Goal: Feedback & Contribution: Leave review/rating

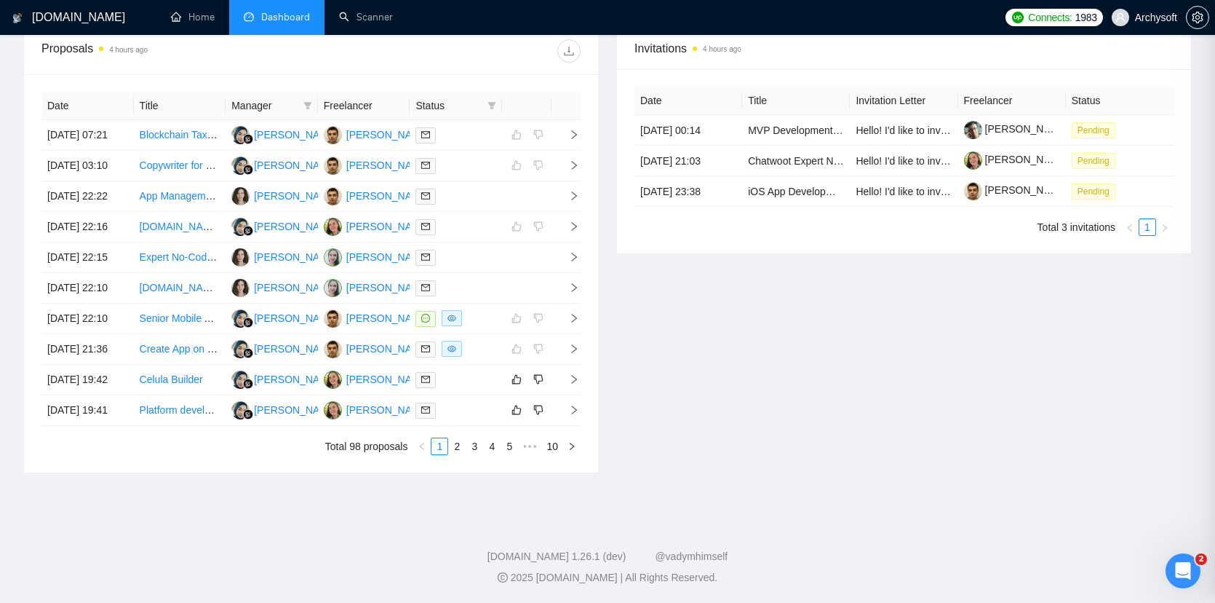
scroll to position [233, 0]
click at [480, 371] on div at bounding box center [456, 379] width 81 height 17
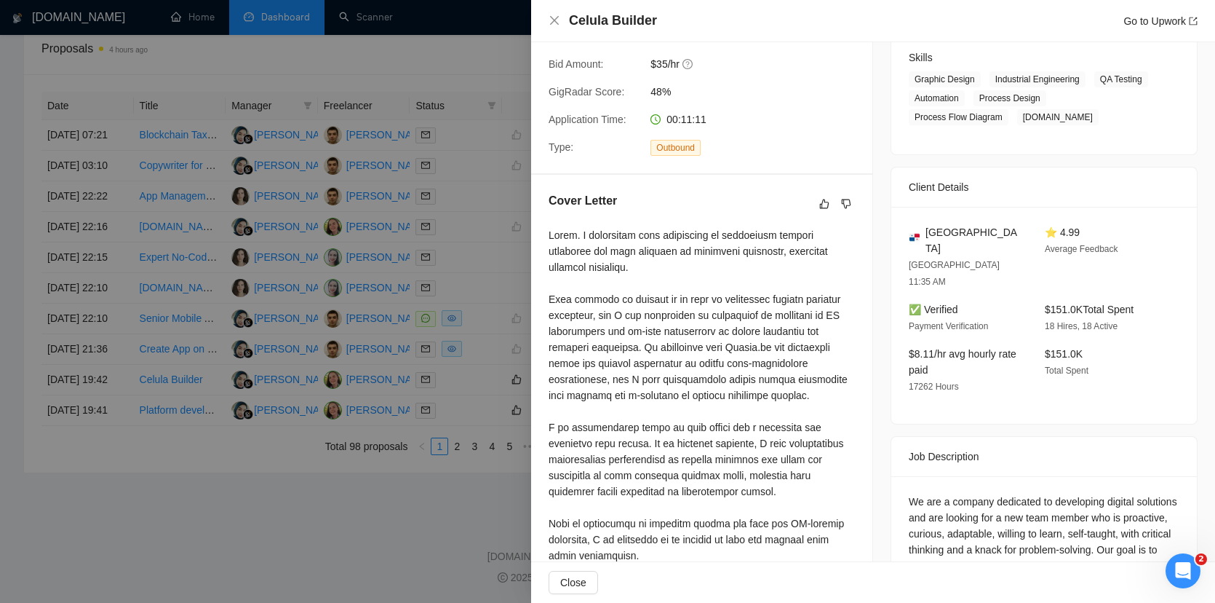
scroll to position [322, 0]
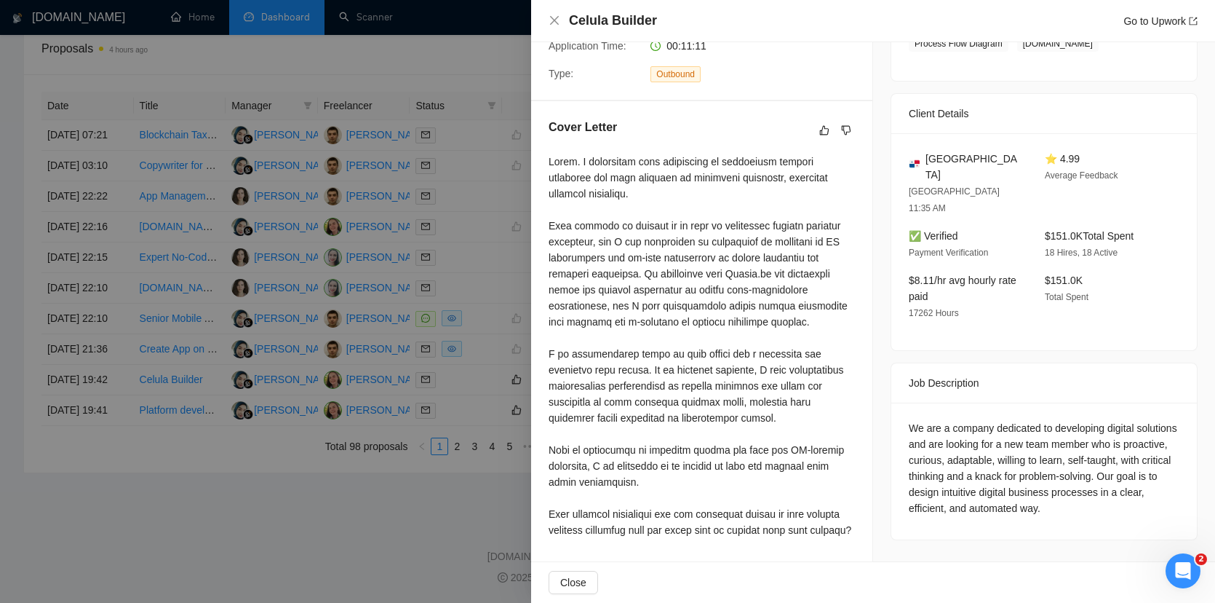
click at [314, 515] on div at bounding box center [607, 301] width 1215 height 603
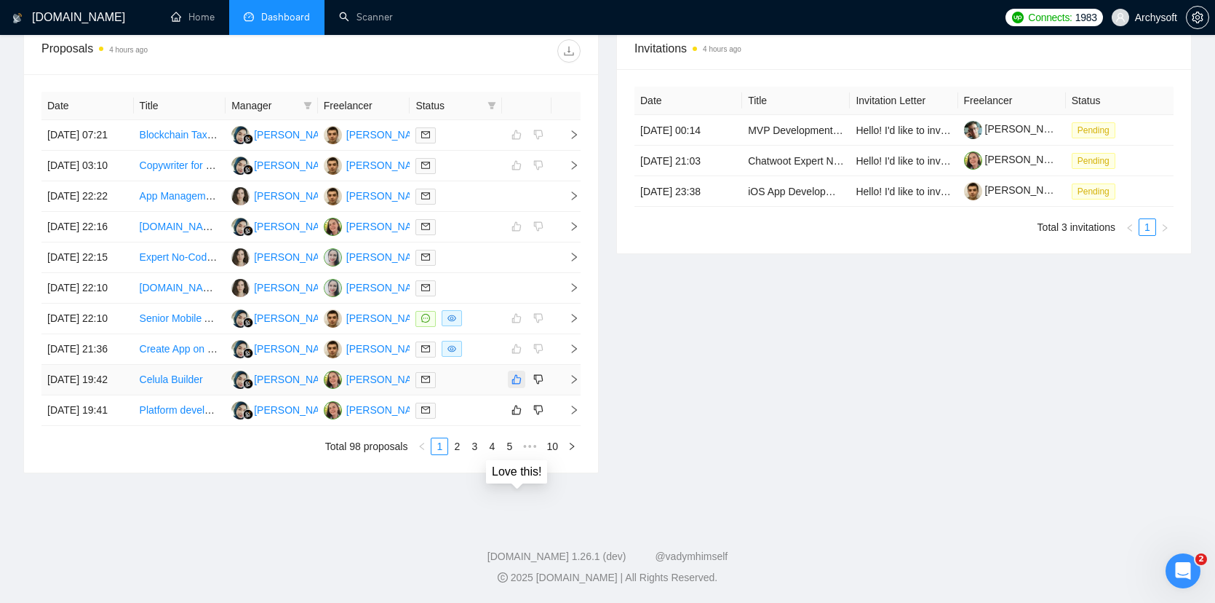
click at [517, 373] on icon "like" at bounding box center [517, 379] width 10 height 12
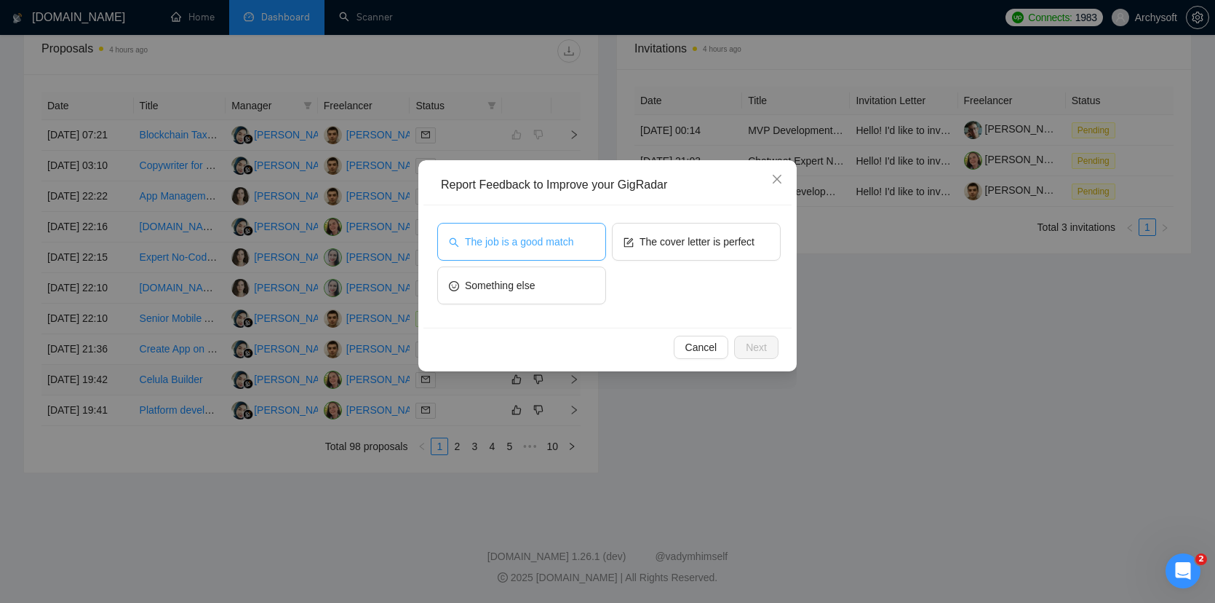
click at [539, 256] on button "The job is a good match" at bounding box center [521, 242] width 169 height 38
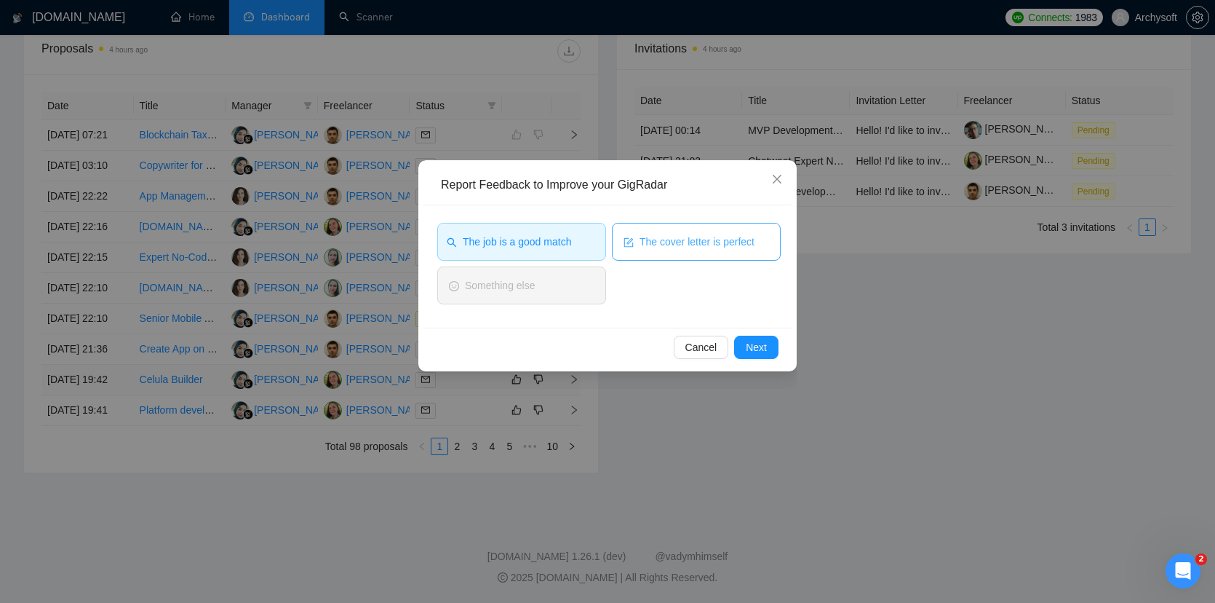
click at [642, 253] on button "The cover letter is perfect" at bounding box center [696, 242] width 169 height 38
click at [779, 348] on div "Cancel Next" at bounding box center [608, 347] width 368 height 39
click at [773, 348] on button "Next" at bounding box center [756, 347] width 44 height 23
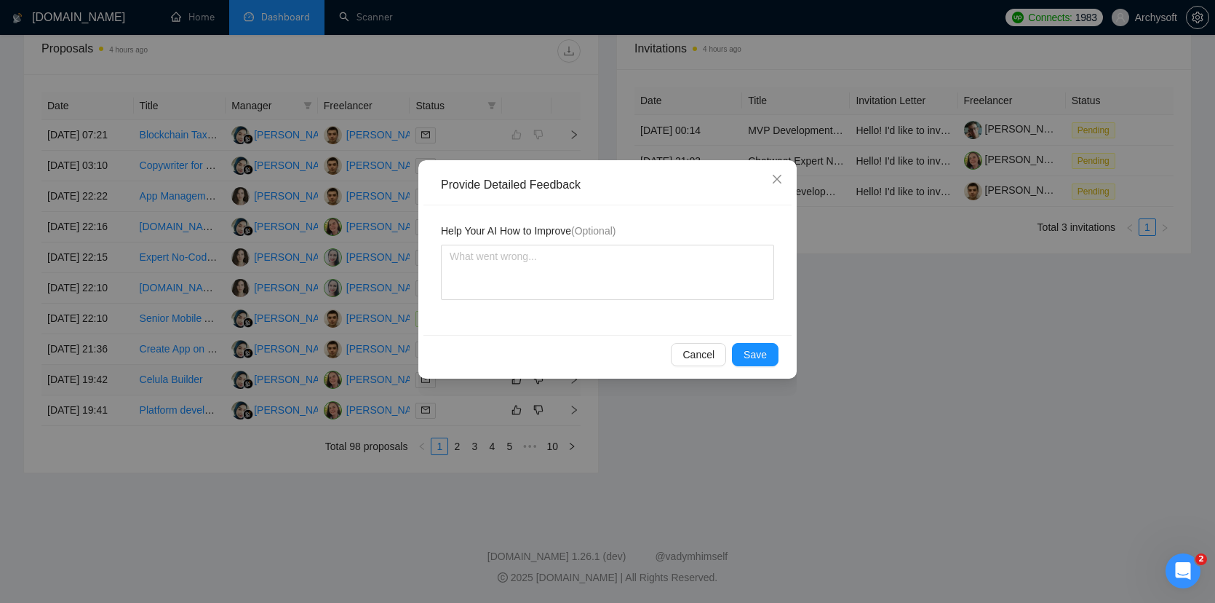
click at [763, 368] on div "Cancel Save" at bounding box center [608, 354] width 368 height 39
click at [763, 357] on span "Save" at bounding box center [755, 354] width 23 height 16
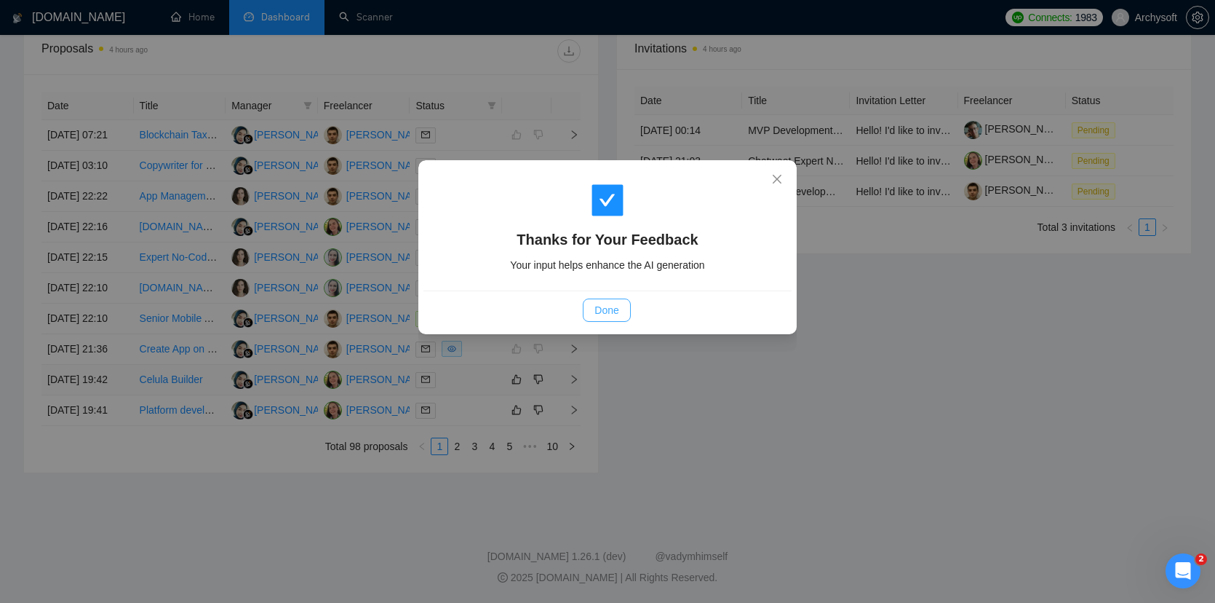
click at [613, 306] on span "Done" at bounding box center [607, 310] width 24 height 16
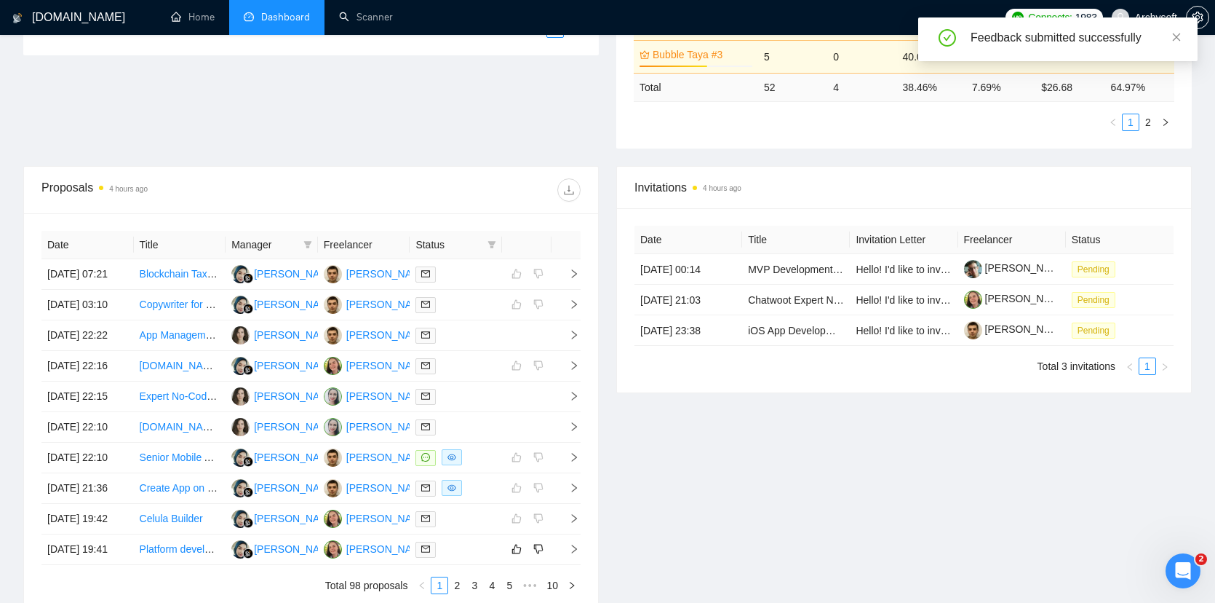
scroll to position [707, 0]
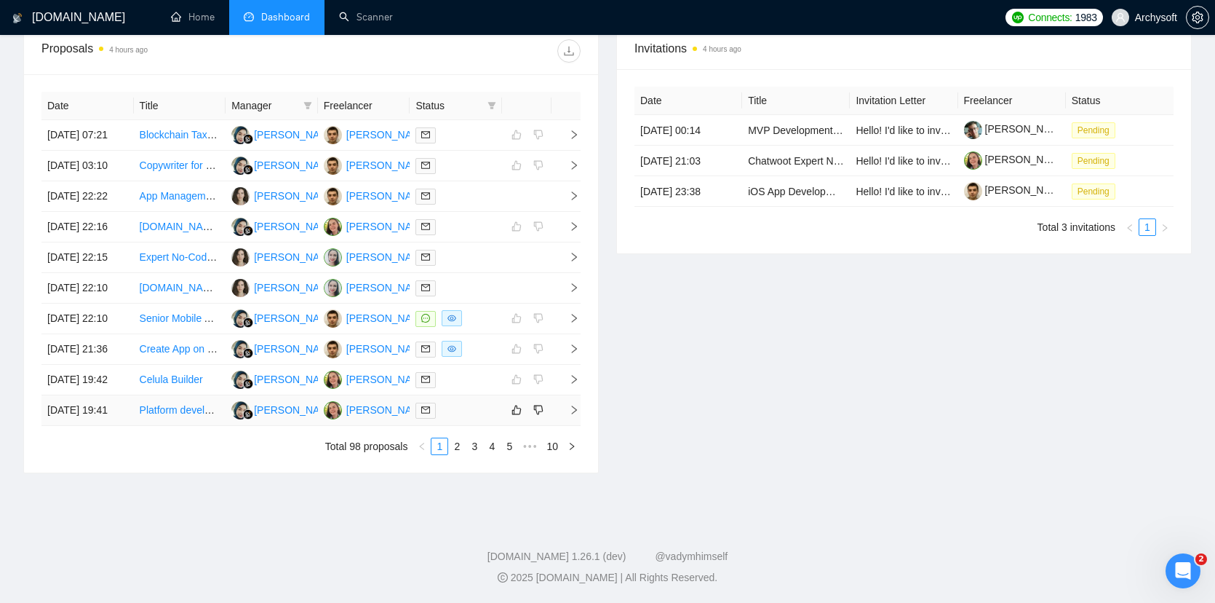
click at [483, 395] on td at bounding box center [456, 410] width 92 height 31
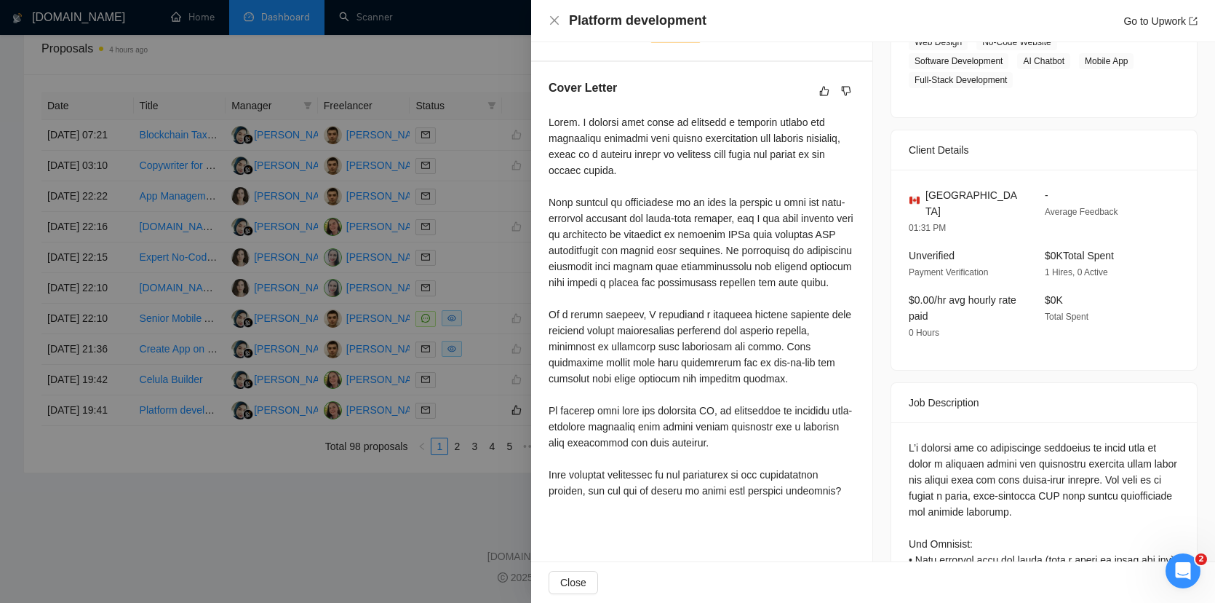
scroll to position [378, 0]
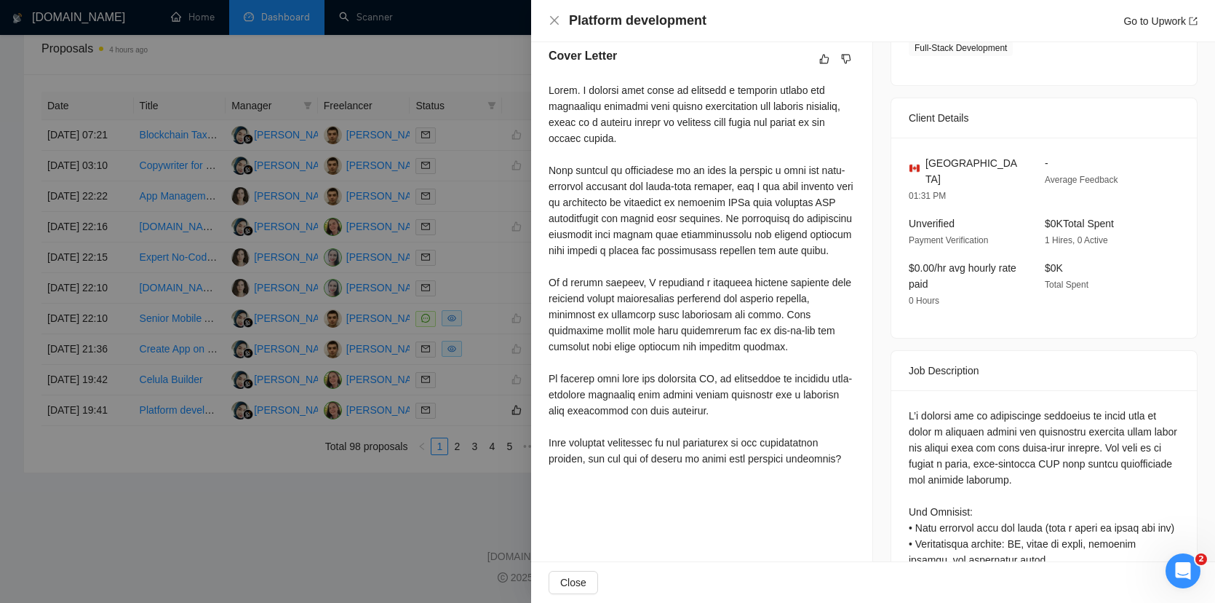
click at [512, 402] on div at bounding box center [607, 301] width 1215 height 603
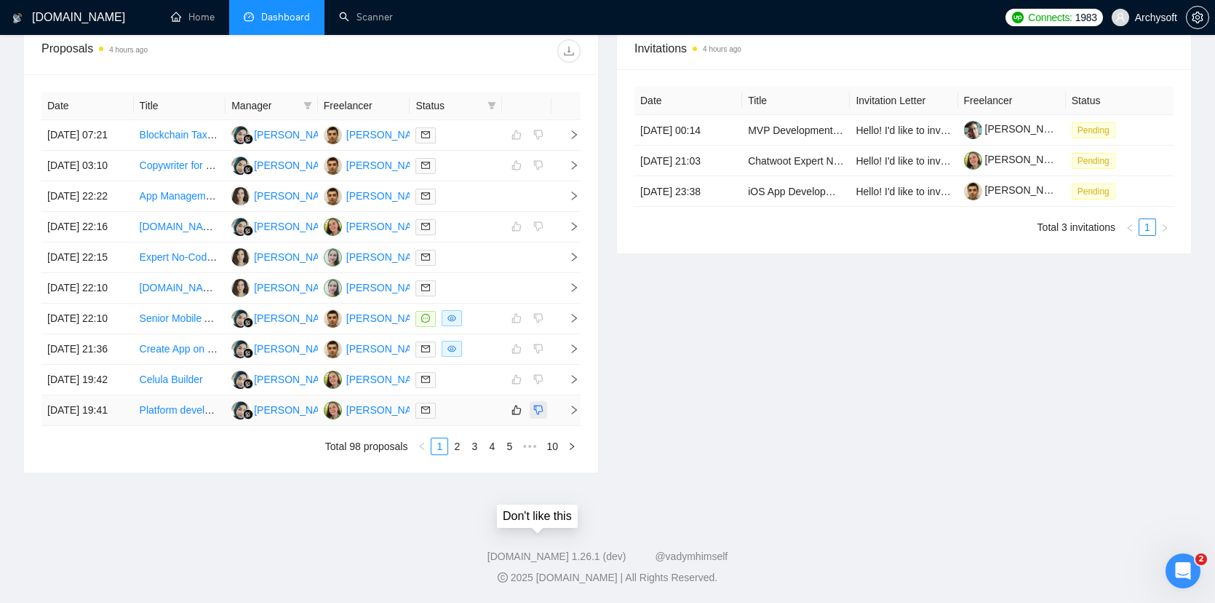
click at [542, 405] on icon "dislike" at bounding box center [538, 409] width 9 height 9
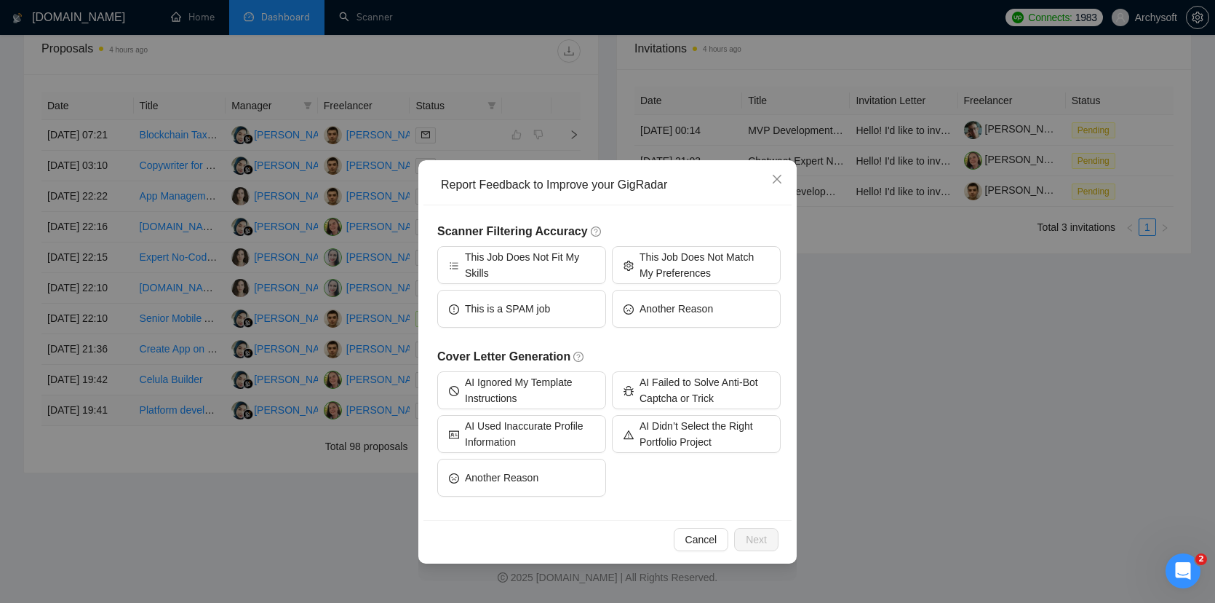
click at [692, 524] on div "Cancel Next" at bounding box center [608, 539] width 368 height 39
click at [698, 544] on span "Cancel" at bounding box center [702, 539] width 32 height 16
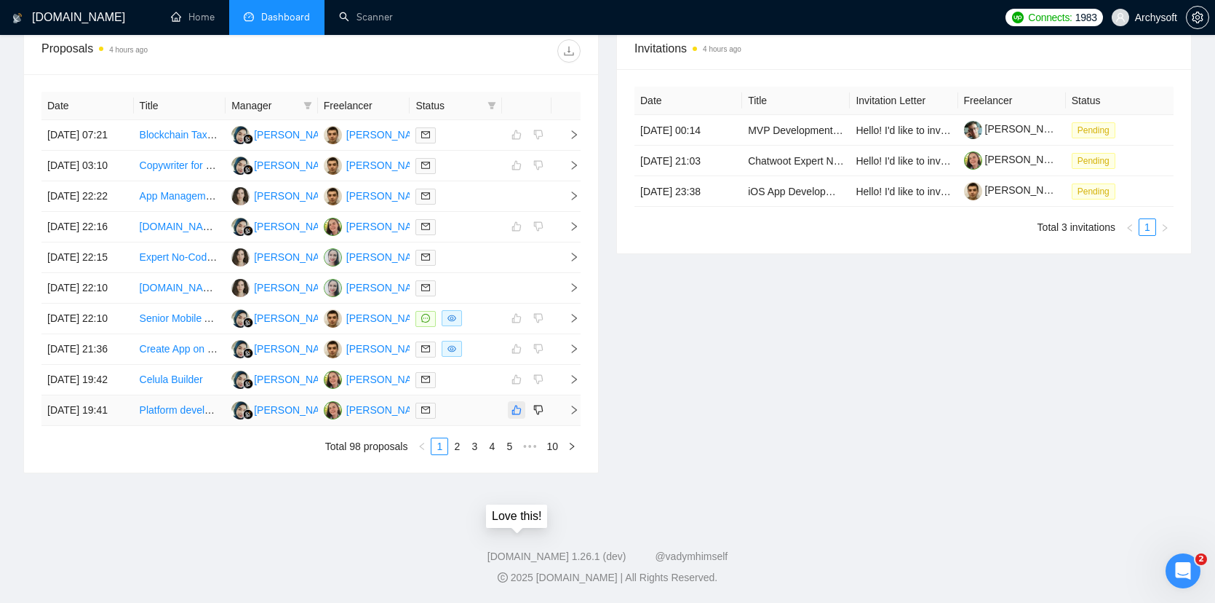
click at [516, 404] on icon "like" at bounding box center [517, 410] width 10 height 12
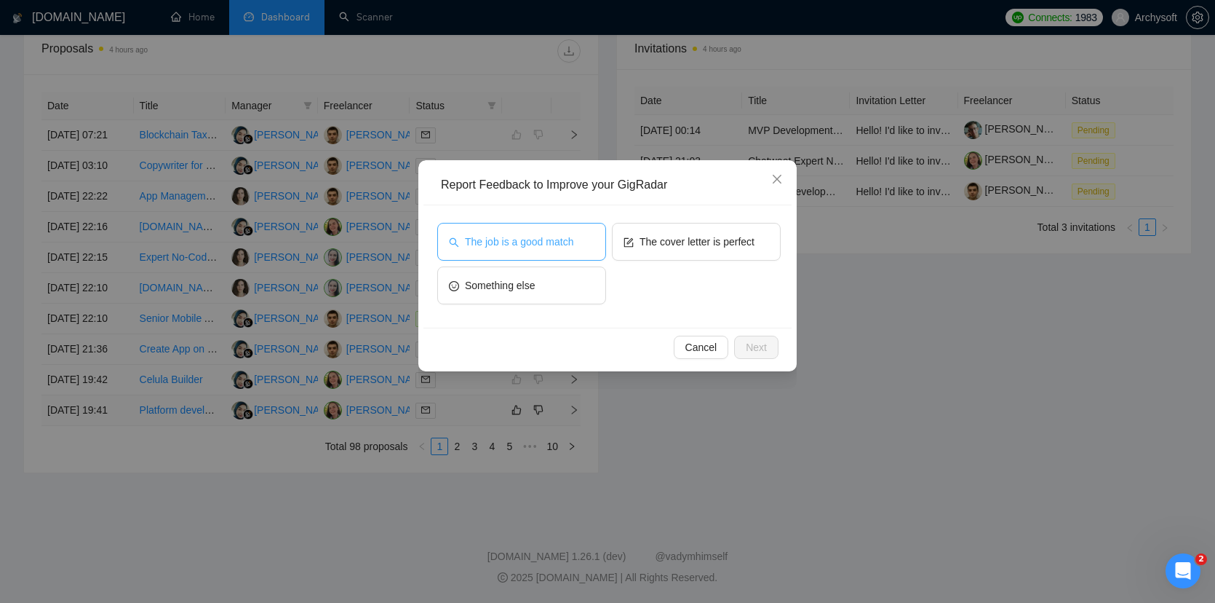
click at [590, 228] on button "The job is a good match" at bounding box center [521, 242] width 169 height 38
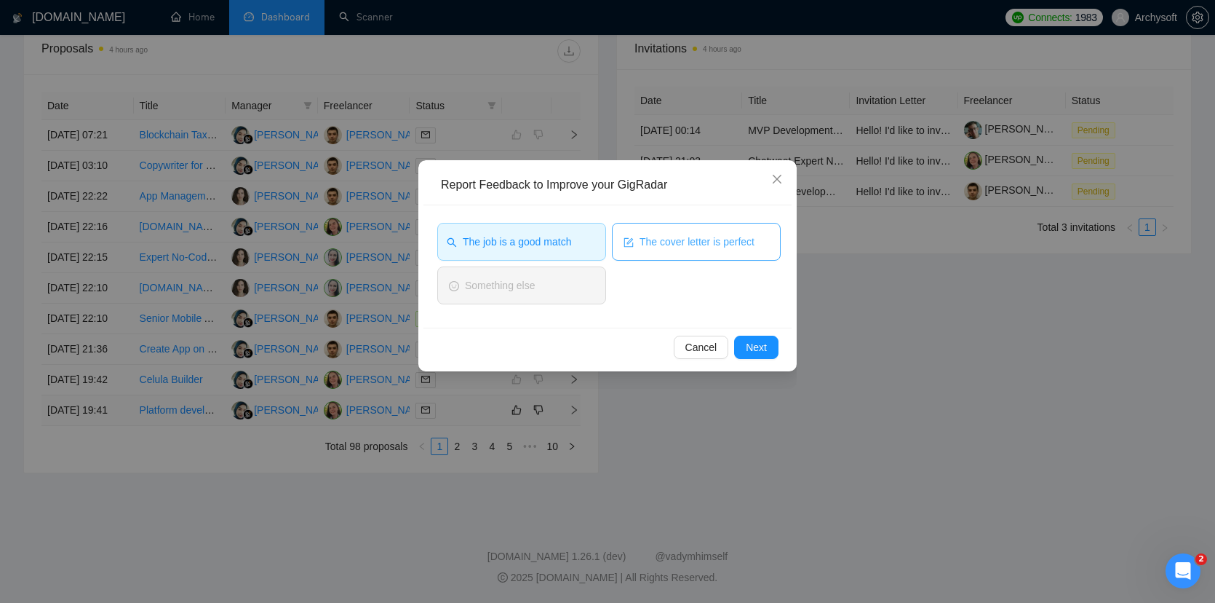
click at [648, 239] on span "The cover letter is perfect" at bounding box center [697, 242] width 115 height 16
click at [761, 352] on span "Next" at bounding box center [756, 347] width 21 height 16
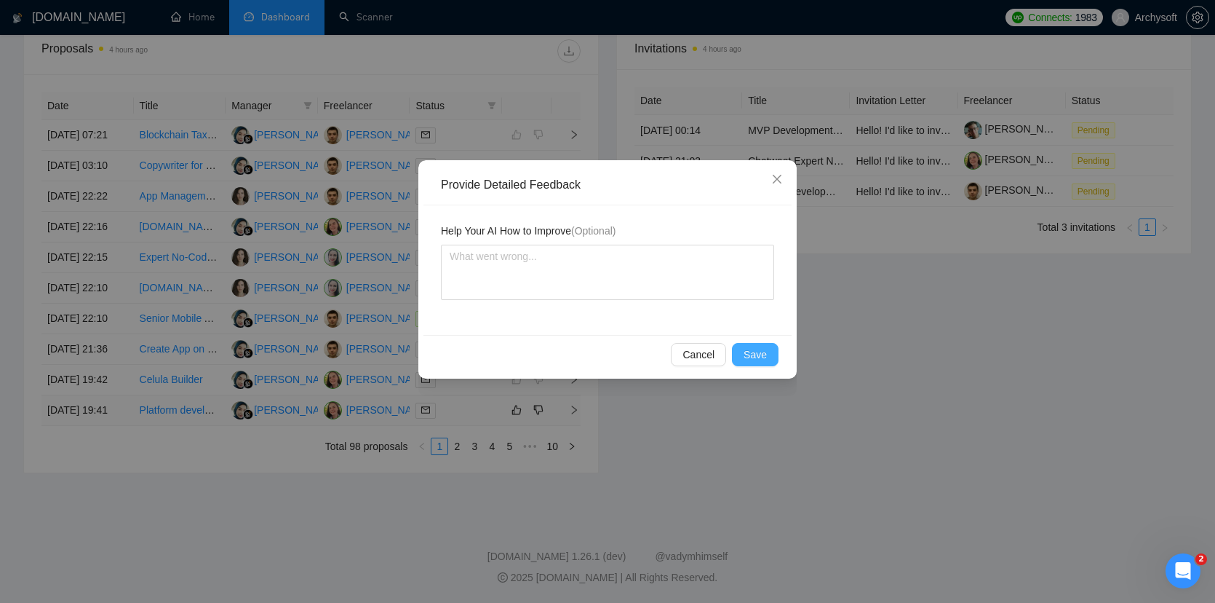
click at [749, 356] on span "Save" at bounding box center [755, 354] width 23 height 16
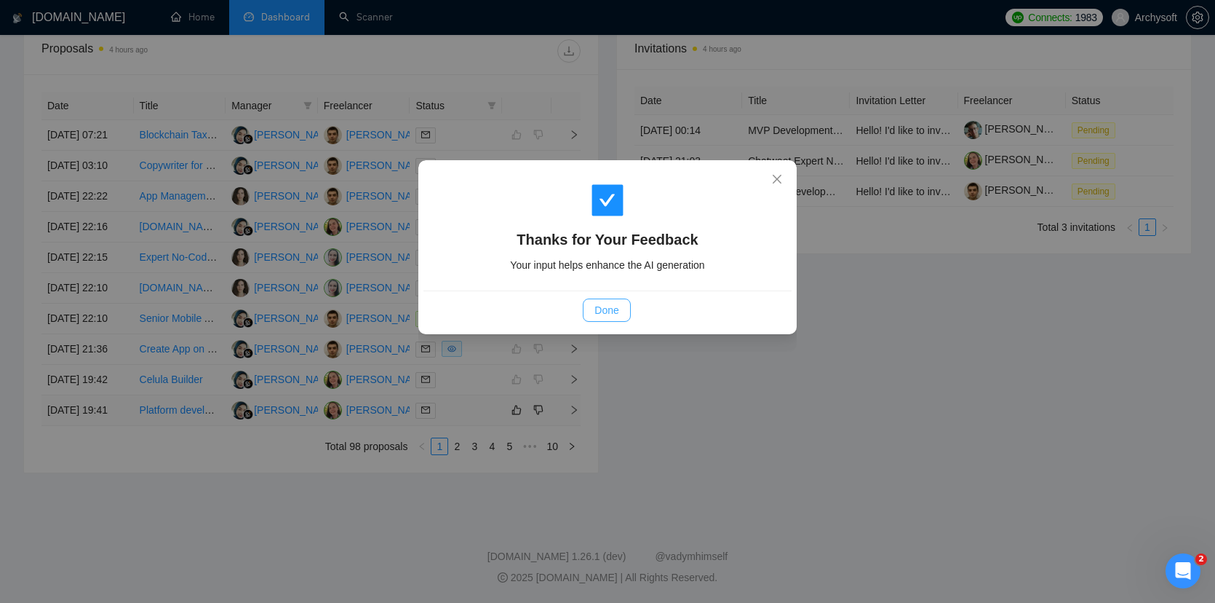
click at [614, 312] on span "Done" at bounding box center [607, 310] width 24 height 16
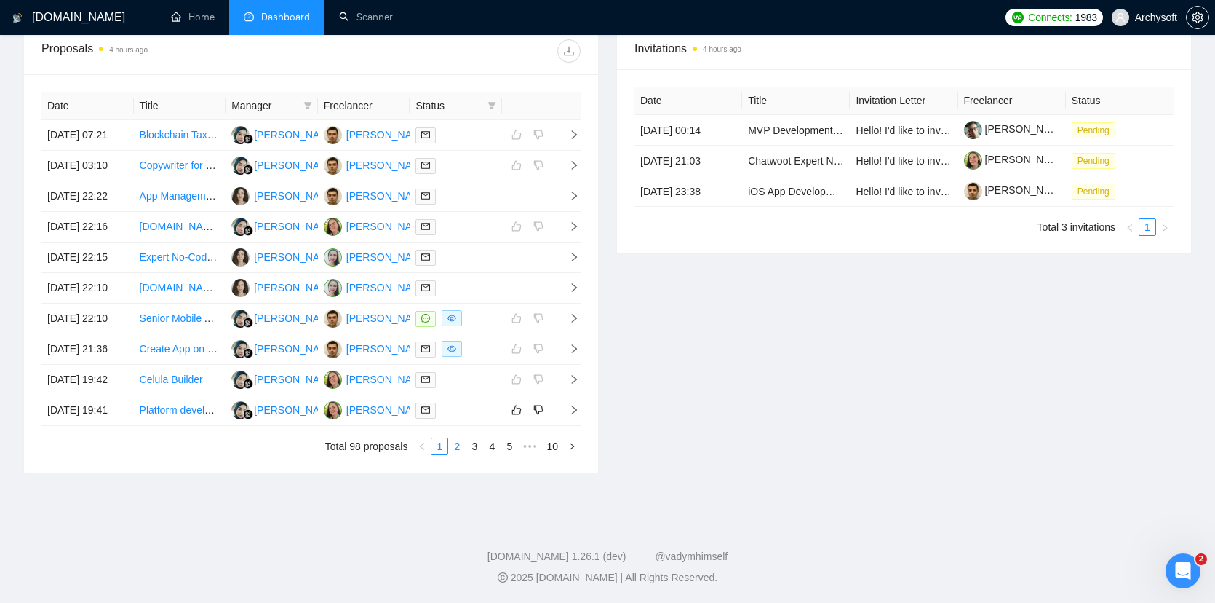
click at [456, 446] on link "2" at bounding box center [457, 446] width 16 height 16
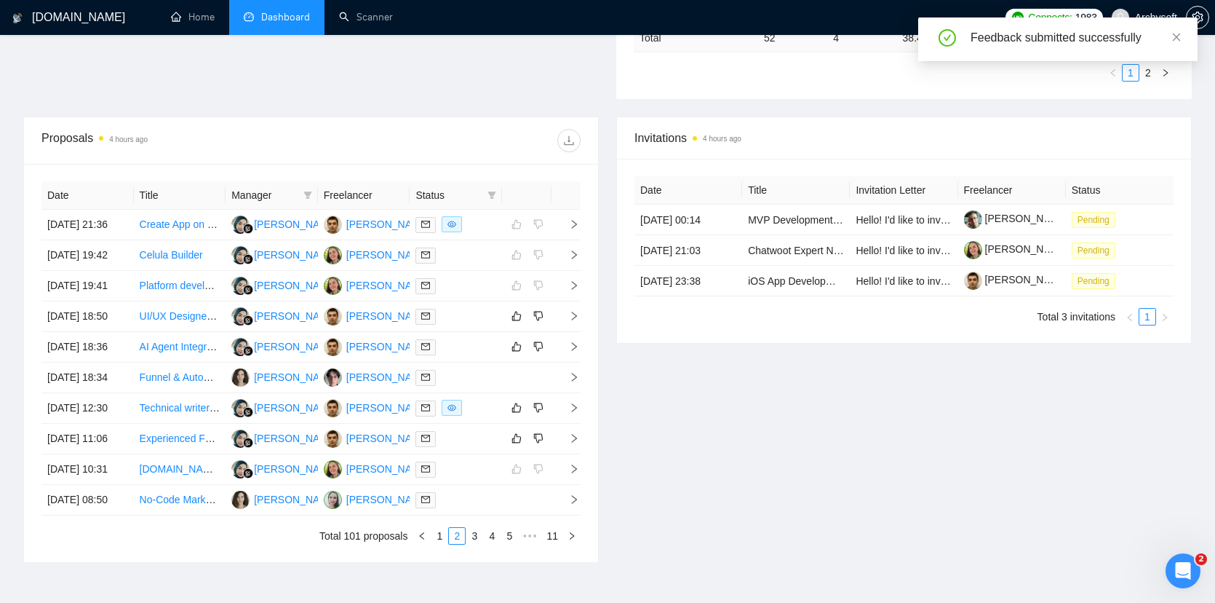
scroll to position [566, 0]
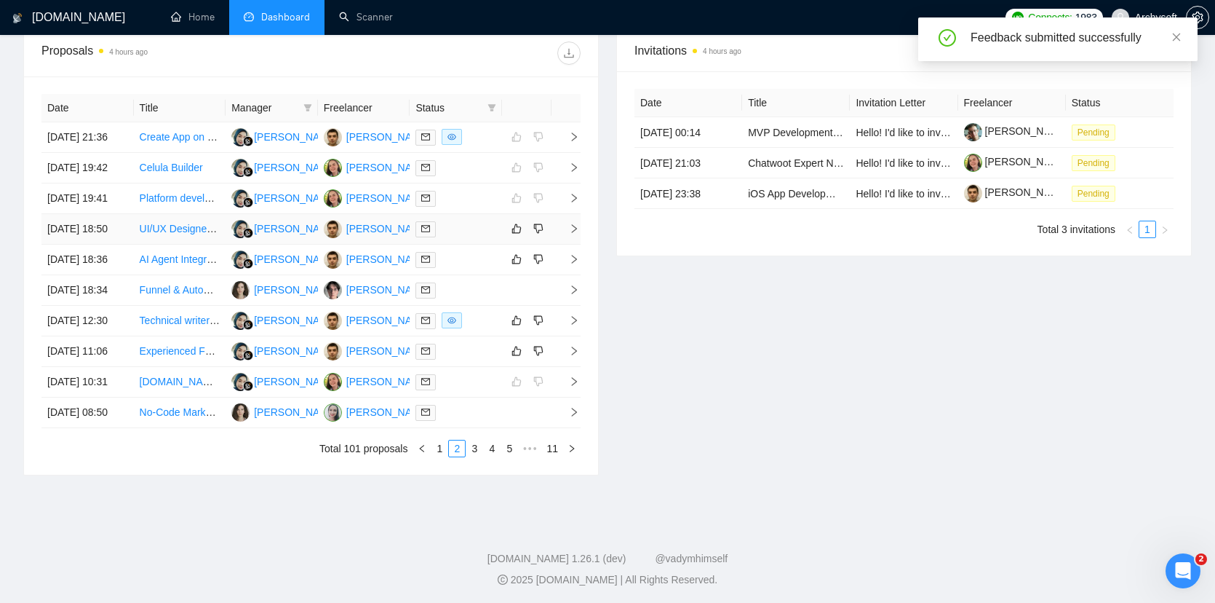
click at [474, 237] on div at bounding box center [456, 229] width 81 height 17
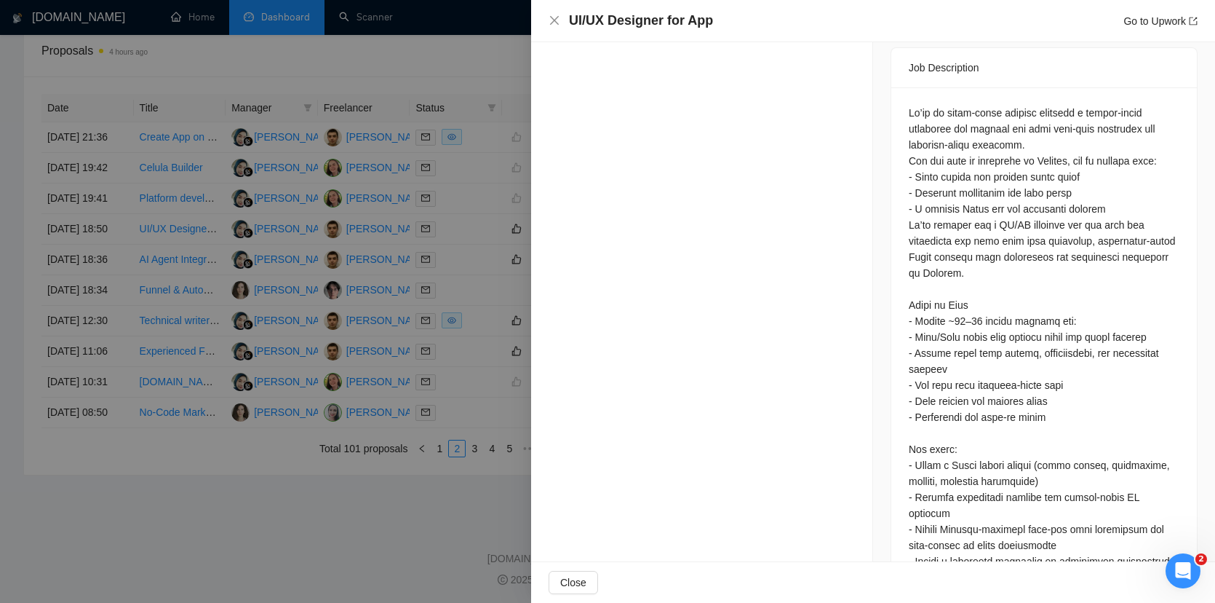
scroll to position [608, 0]
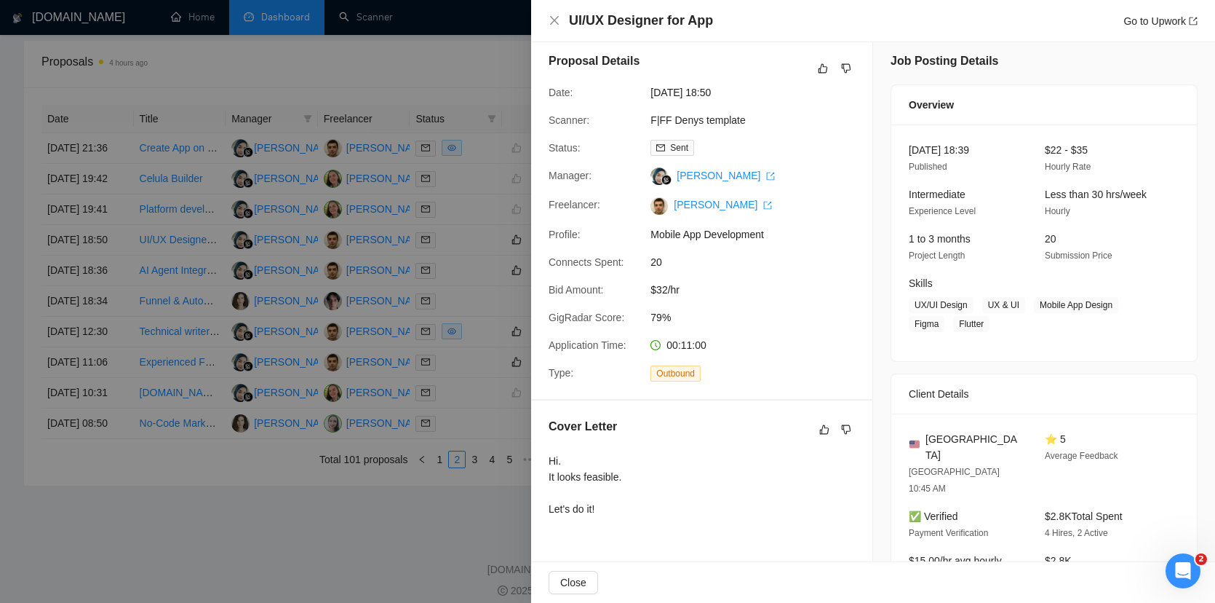
scroll to position [0, 0]
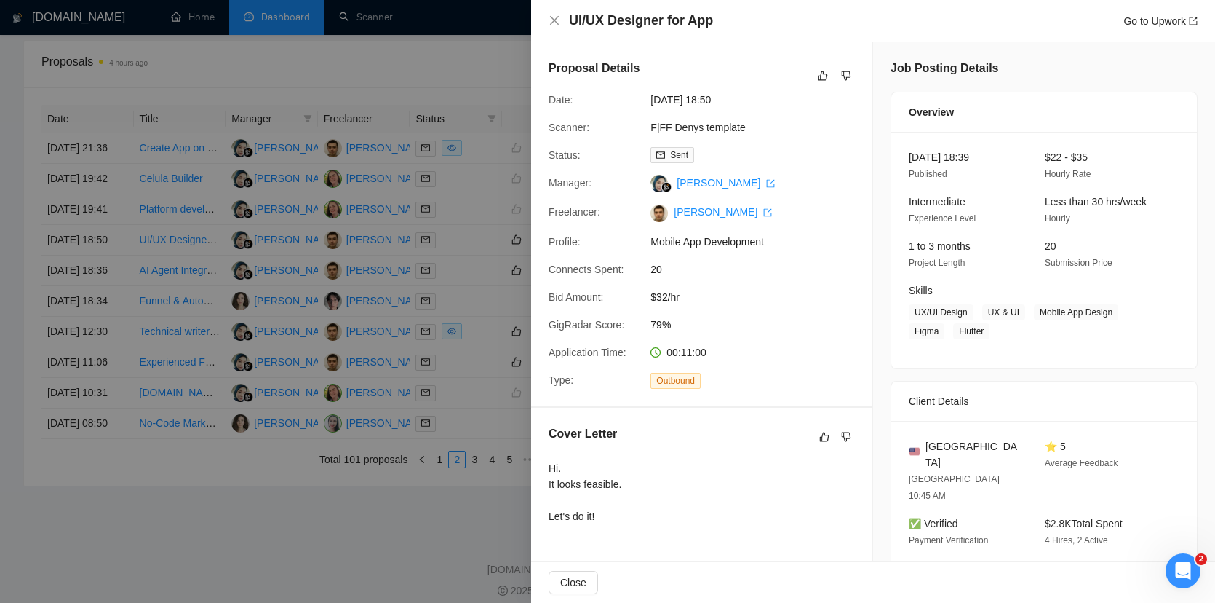
click at [488, 314] on div at bounding box center [607, 301] width 1215 height 603
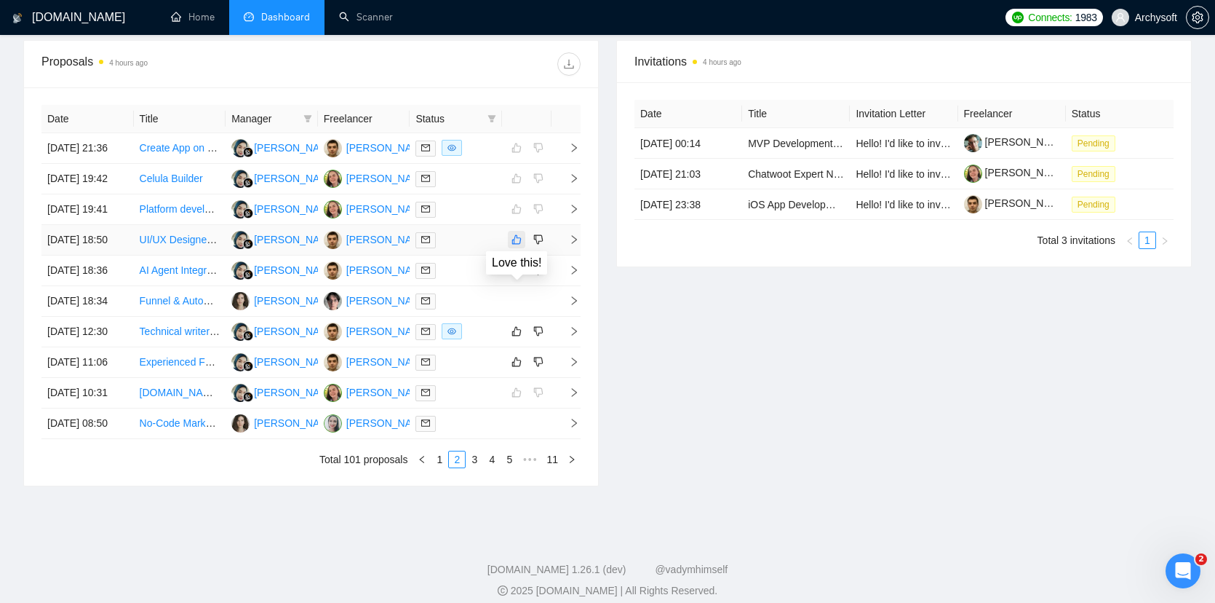
click at [517, 245] on icon "like" at bounding box center [516, 239] width 9 height 9
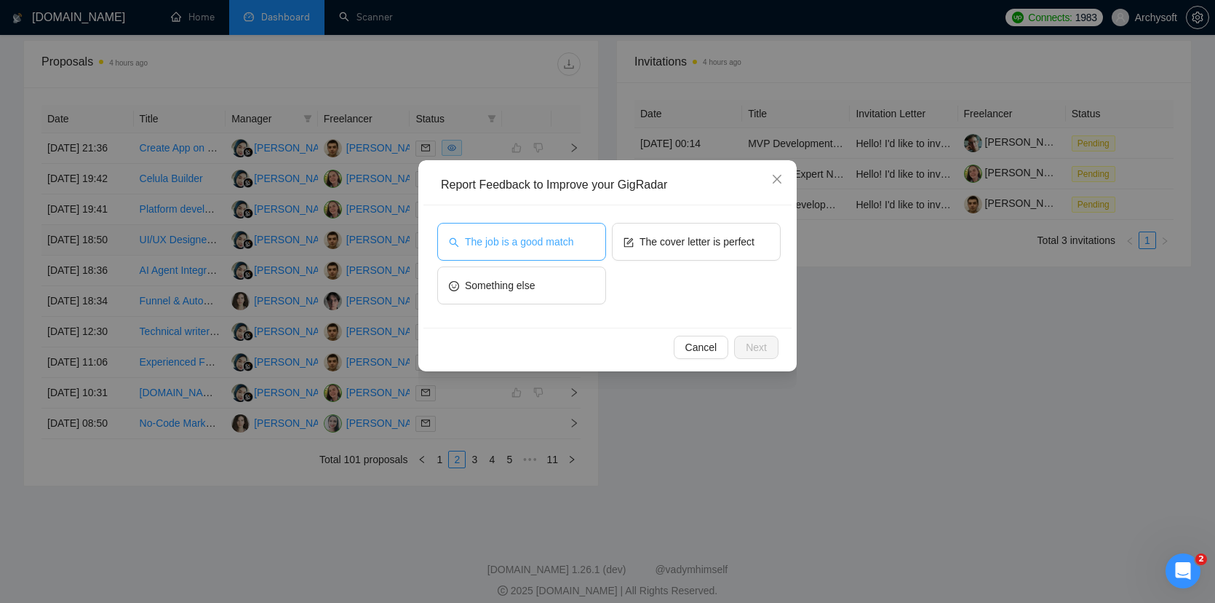
click at [583, 237] on button "The job is a good match" at bounding box center [521, 242] width 169 height 38
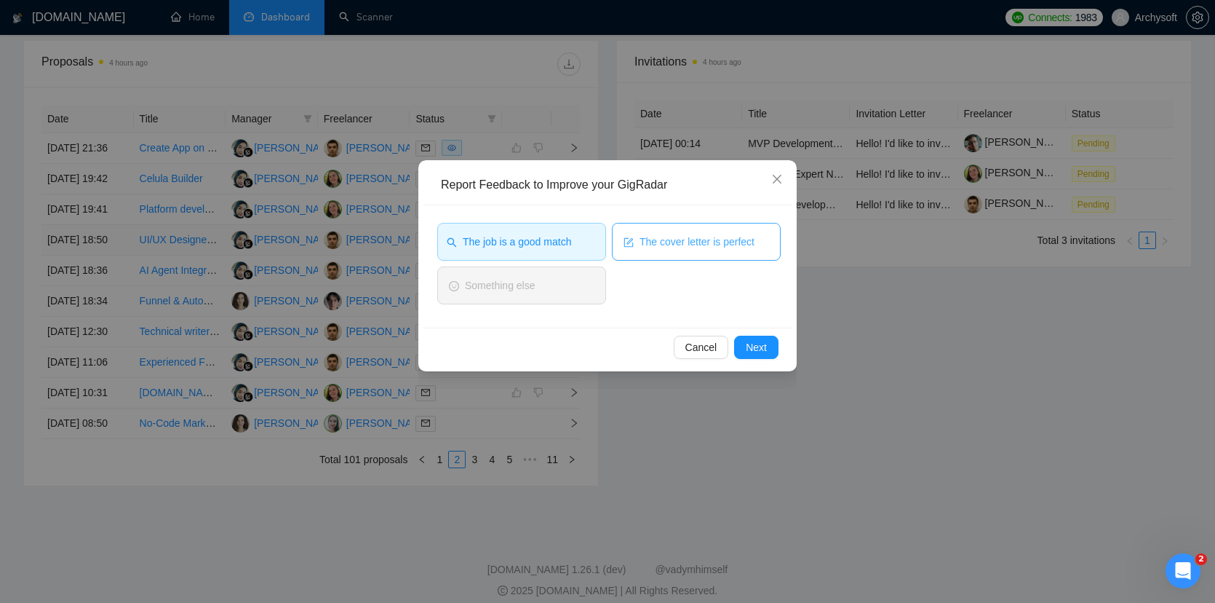
click at [672, 236] on span "The cover letter is perfect" at bounding box center [697, 242] width 115 height 16
click at [757, 341] on span "Next" at bounding box center [756, 347] width 21 height 16
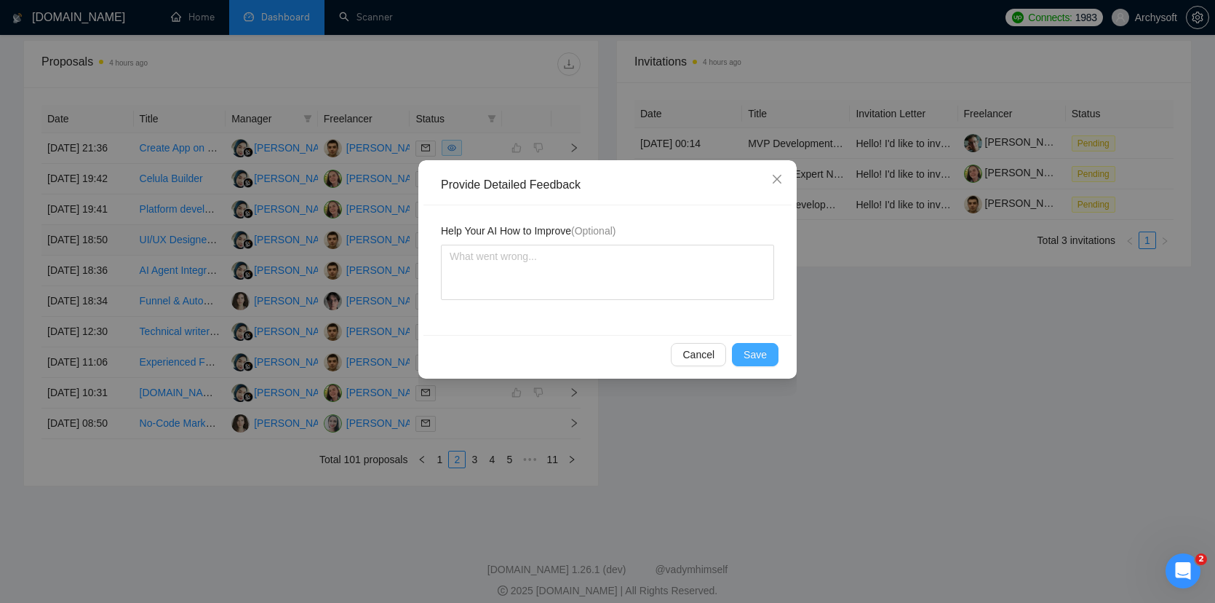
click at [761, 355] on span "Save" at bounding box center [755, 354] width 23 height 16
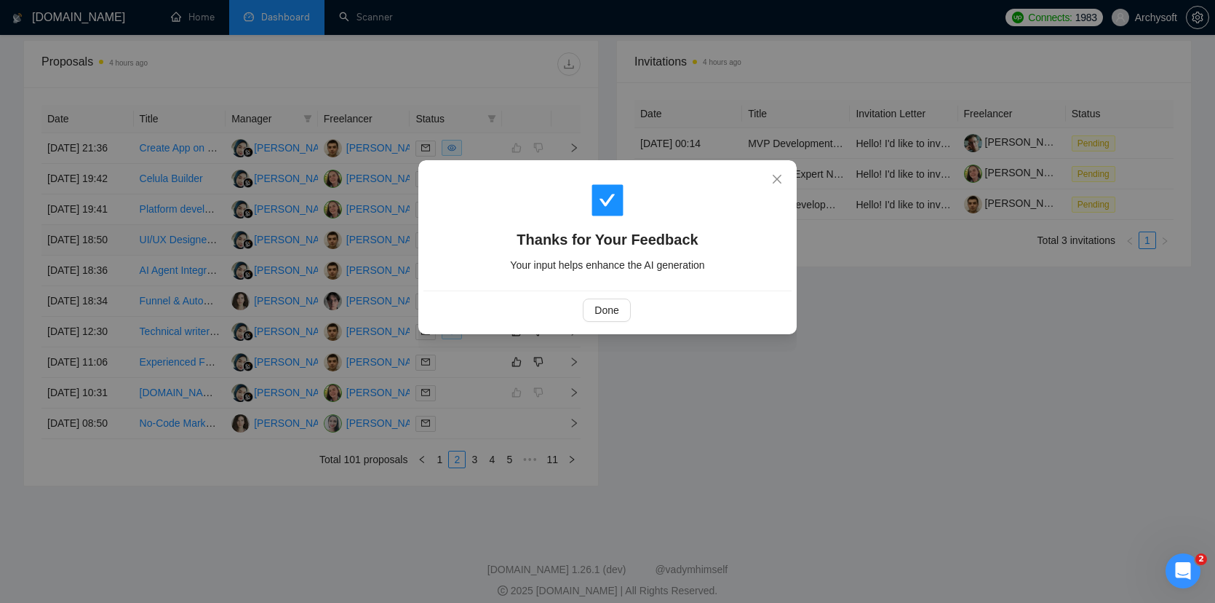
click at [607, 322] on div "Done" at bounding box center [608, 309] width 368 height 39
click at [605, 303] on span "Done" at bounding box center [607, 310] width 24 height 16
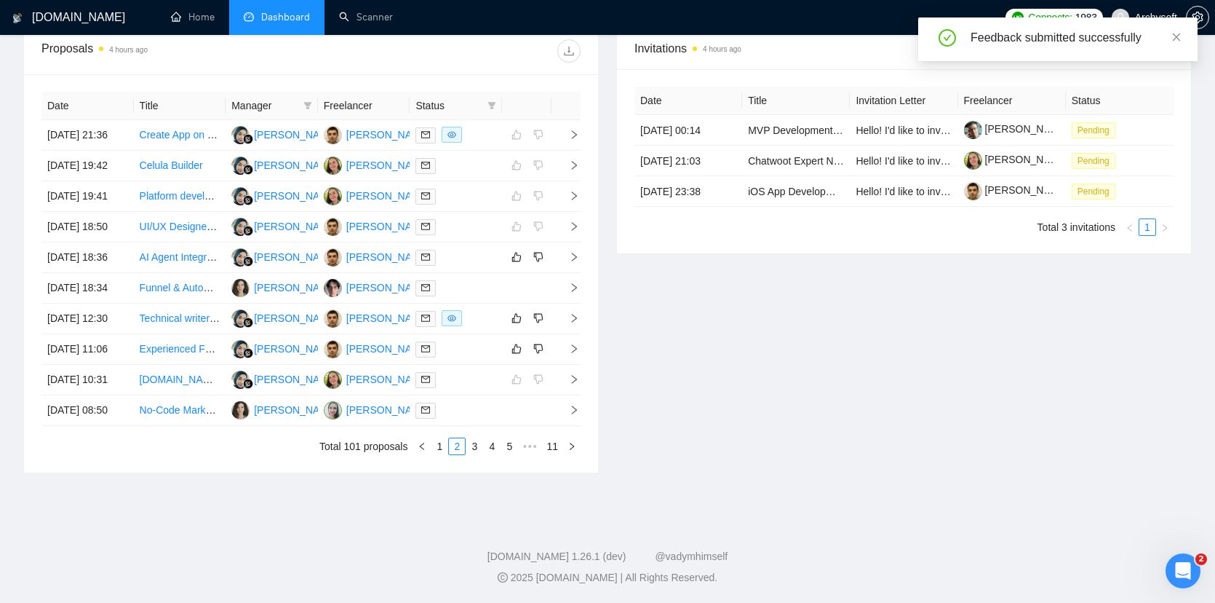
scroll to position [644, 0]
click at [483, 249] on div at bounding box center [456, 257] width 81 height 17
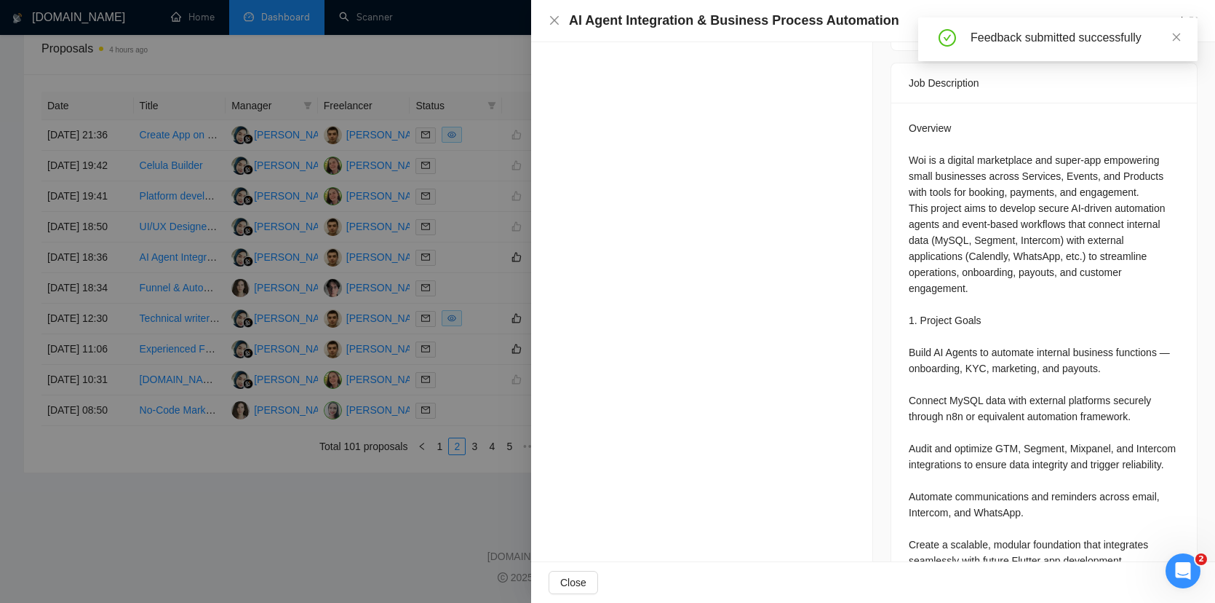
scroll to position [655, 0]
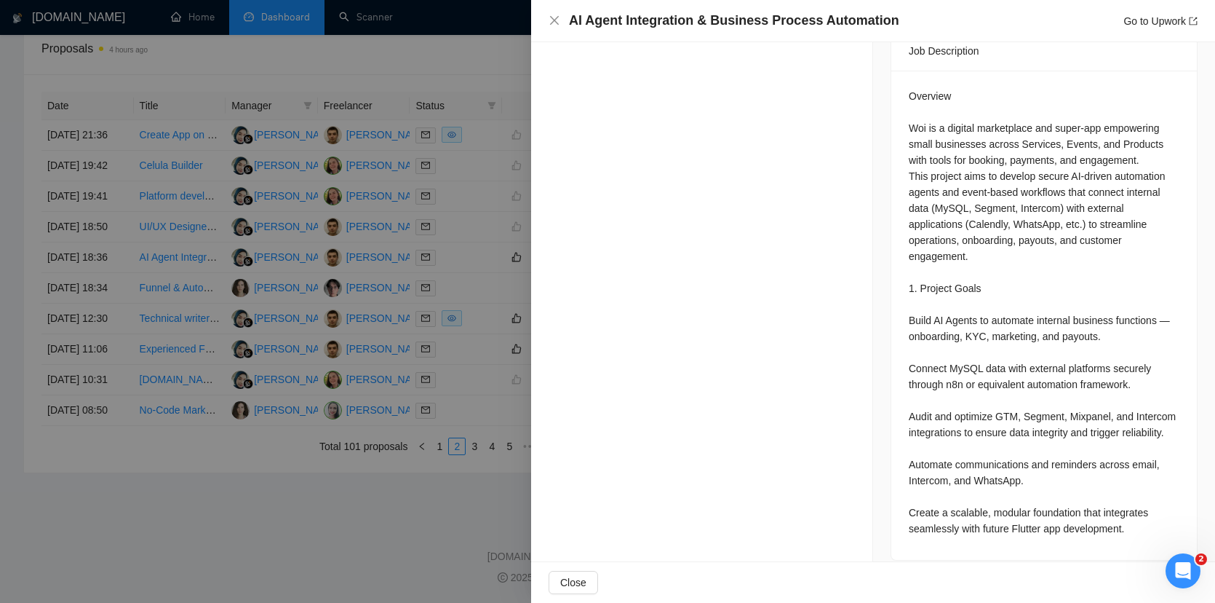
click at [431, 330] on div at bounding box center [607, 301] width 1215 height 603
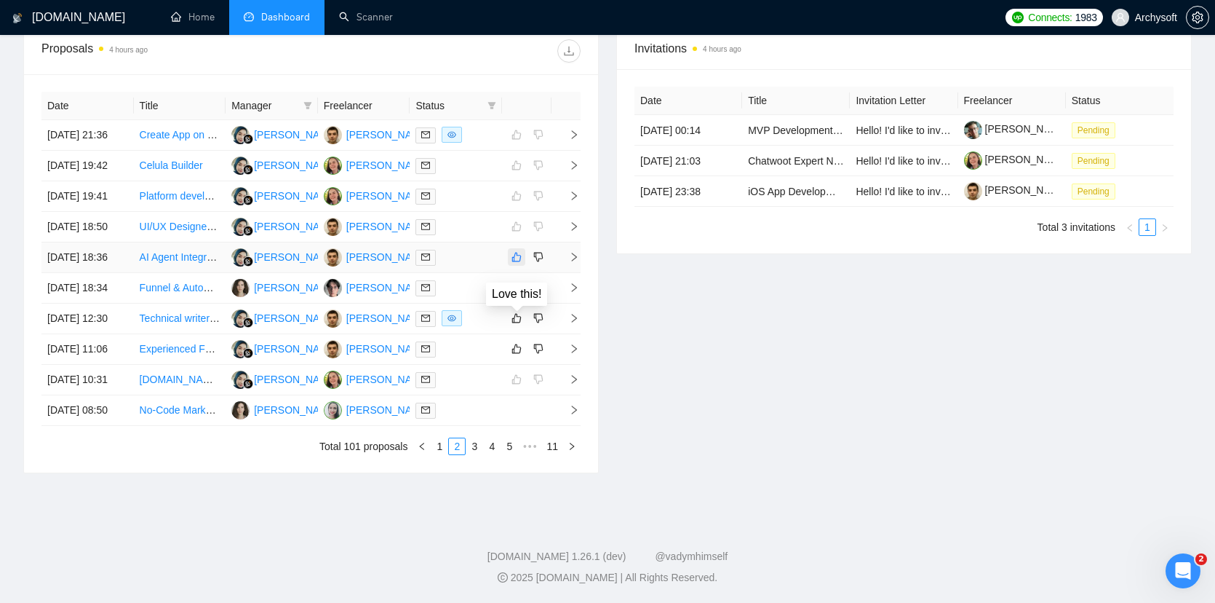
click at [512, 251] on icon "like" at bounding box center [517, 257] width 10 height 12
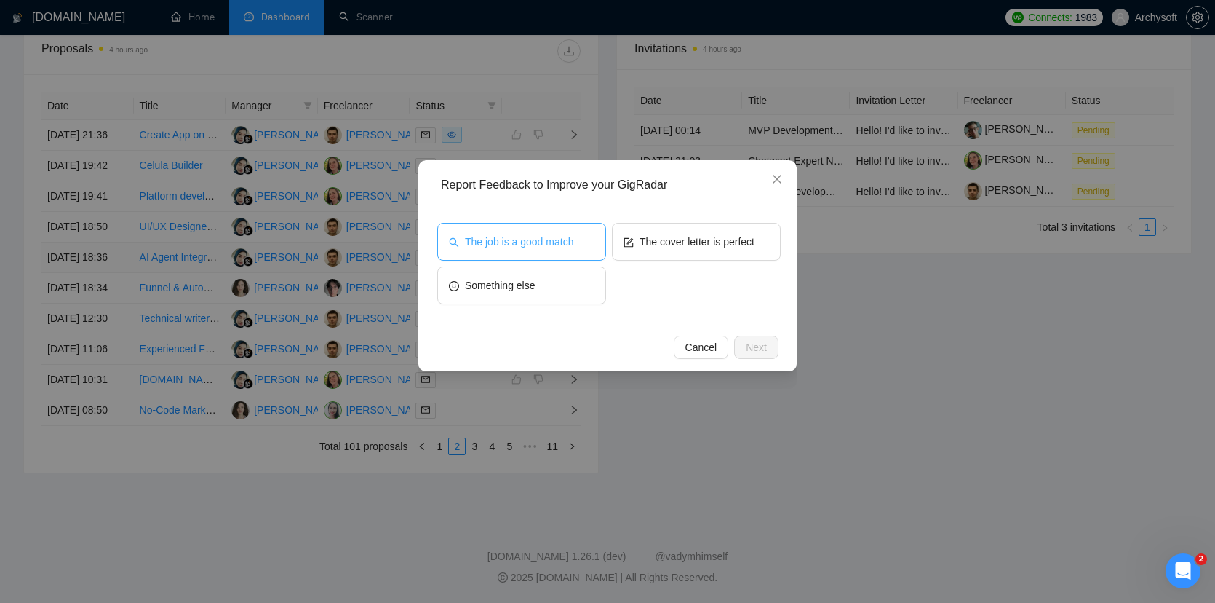
click at [552, 245] on span "The job is a good match" at bounding box center [519, 242] width 108 height 16
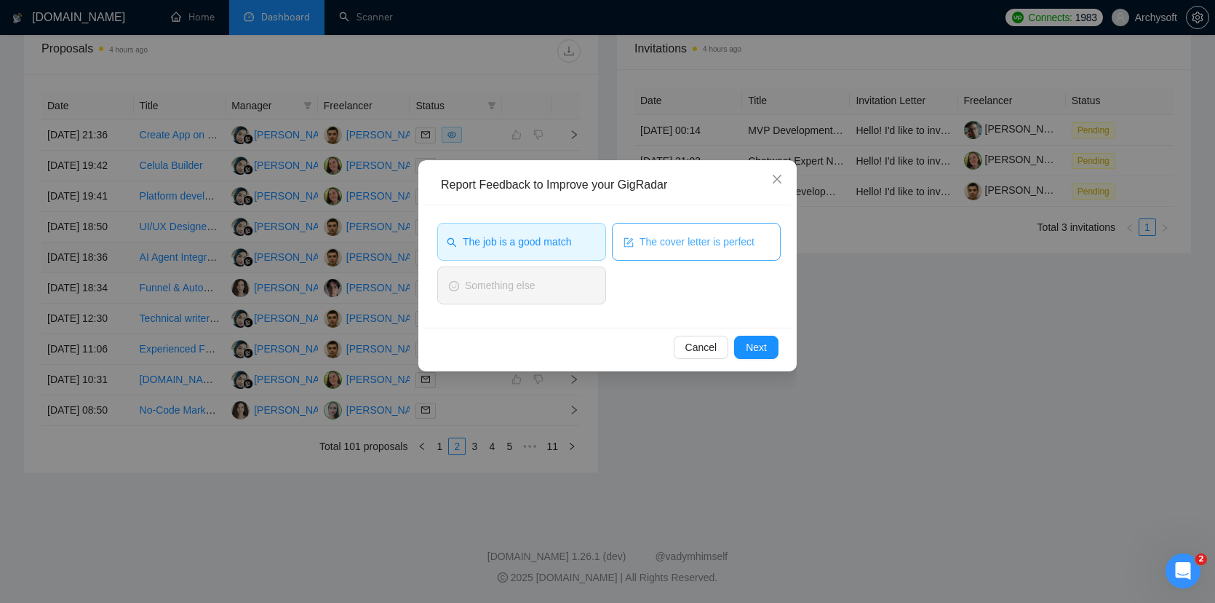
click at [656, 245] on span "The cover letter is perfect" at bounding box center [697, 242] width 115 height 16
click at [763, 345] on span "Next" at bounding box center [756, 347] width 21 height 16
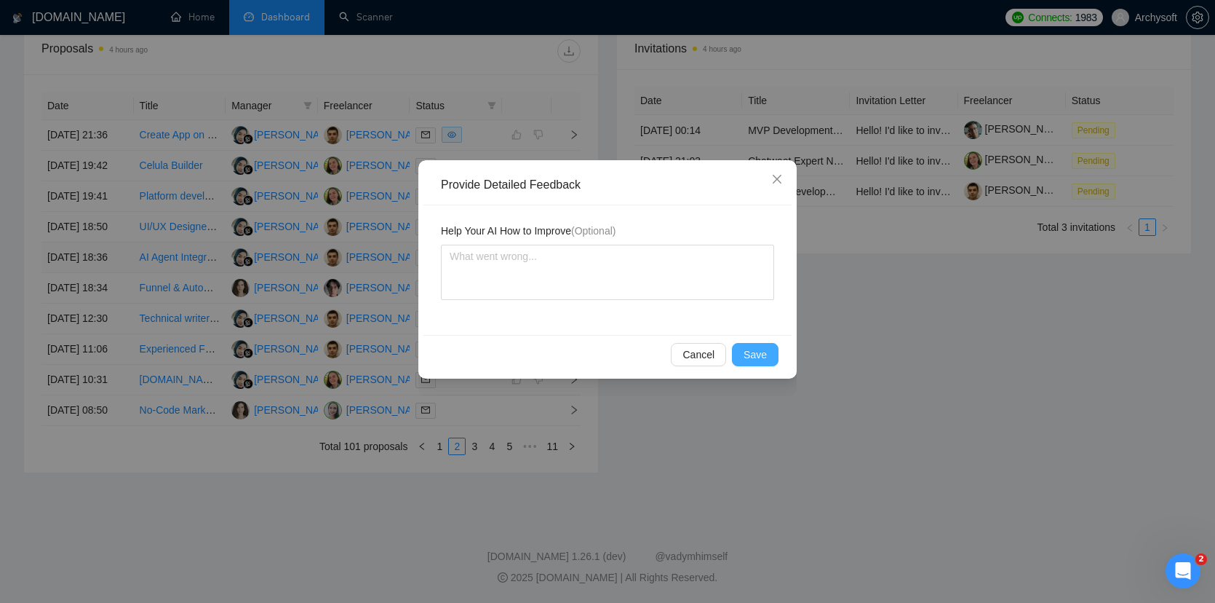
click at [776, 356] on button "Save" at bounding box center [755, 354] width 47 height 23
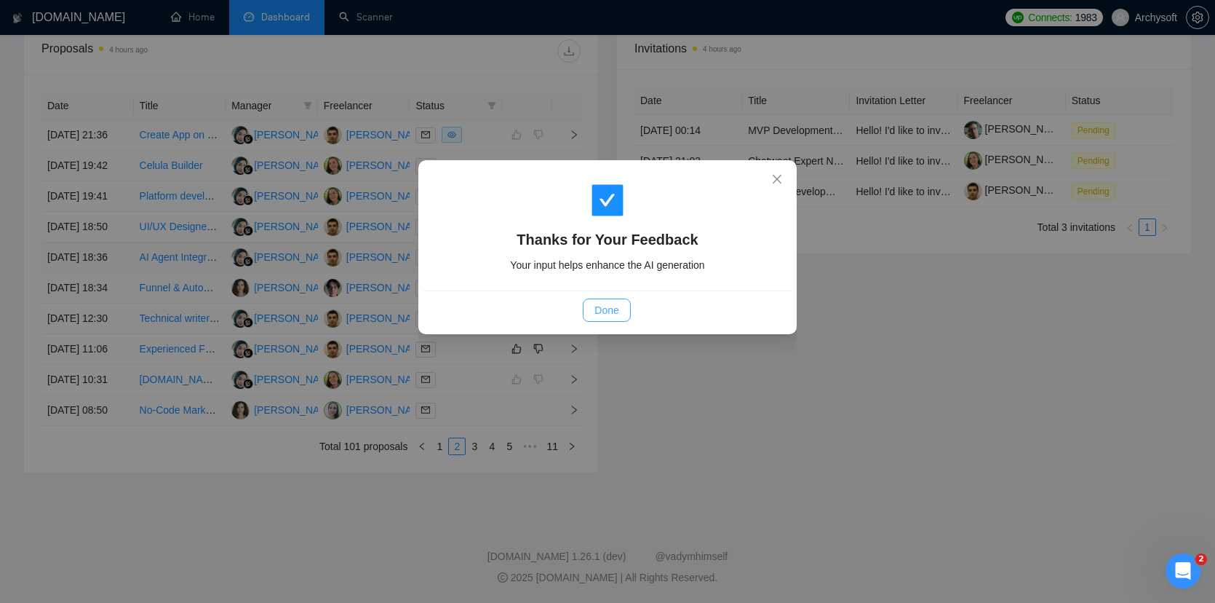
click at [614, 303] on span "Done" at bounding box center [607, 310] width 24 height 16
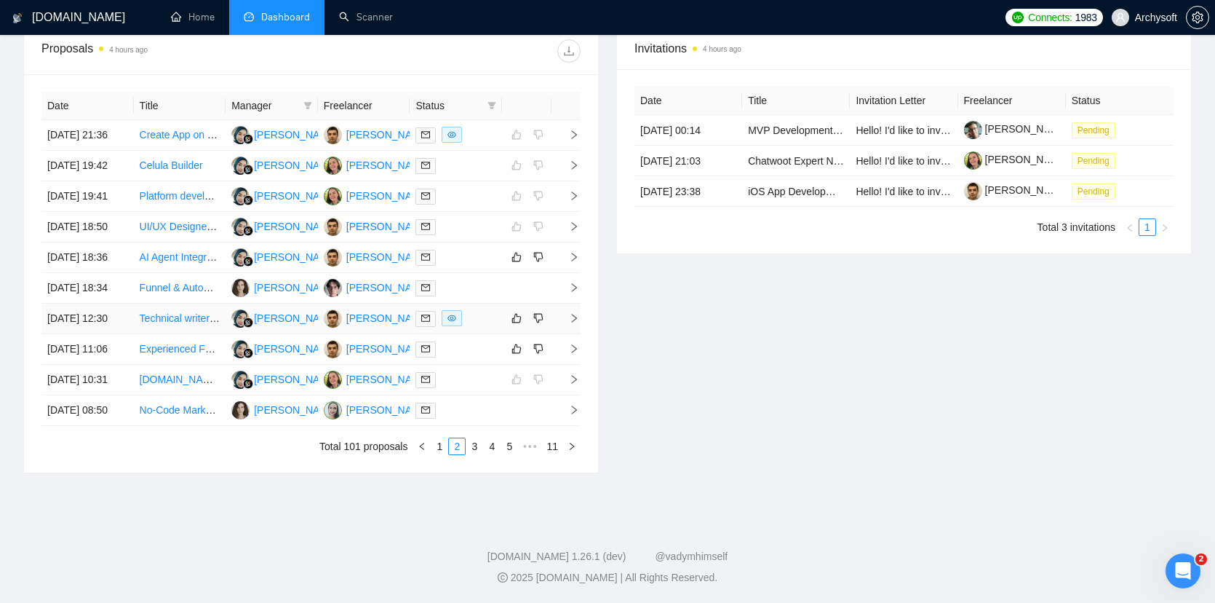
click at [489, 326] on div at bounding box center [456, 318] width 81 height 17
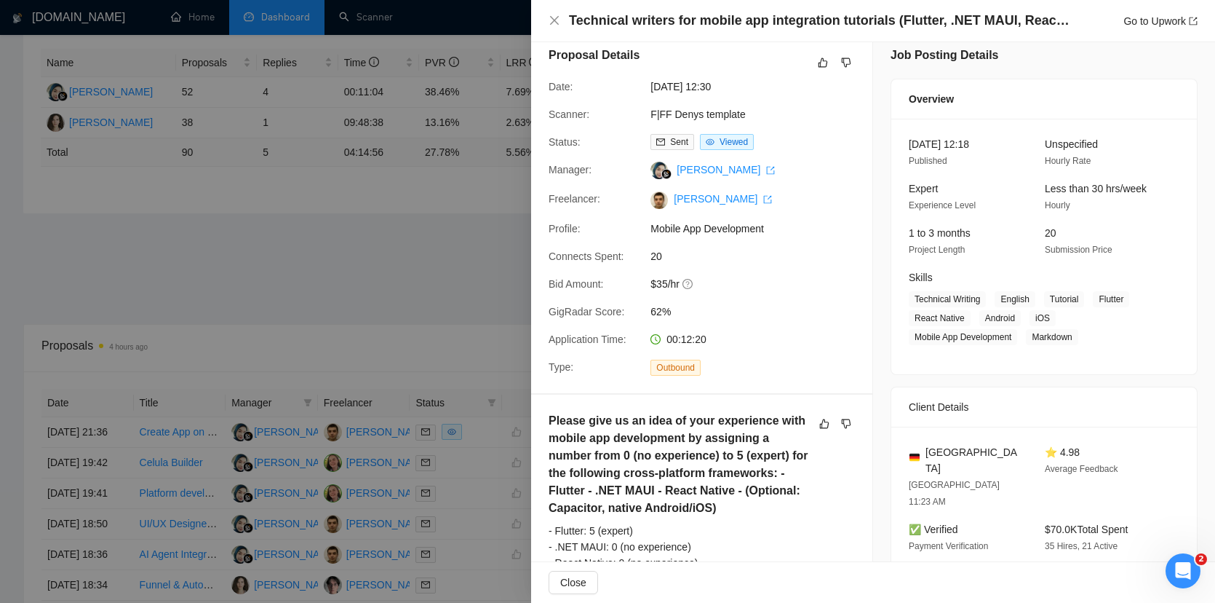
scroll to position [537, 0]
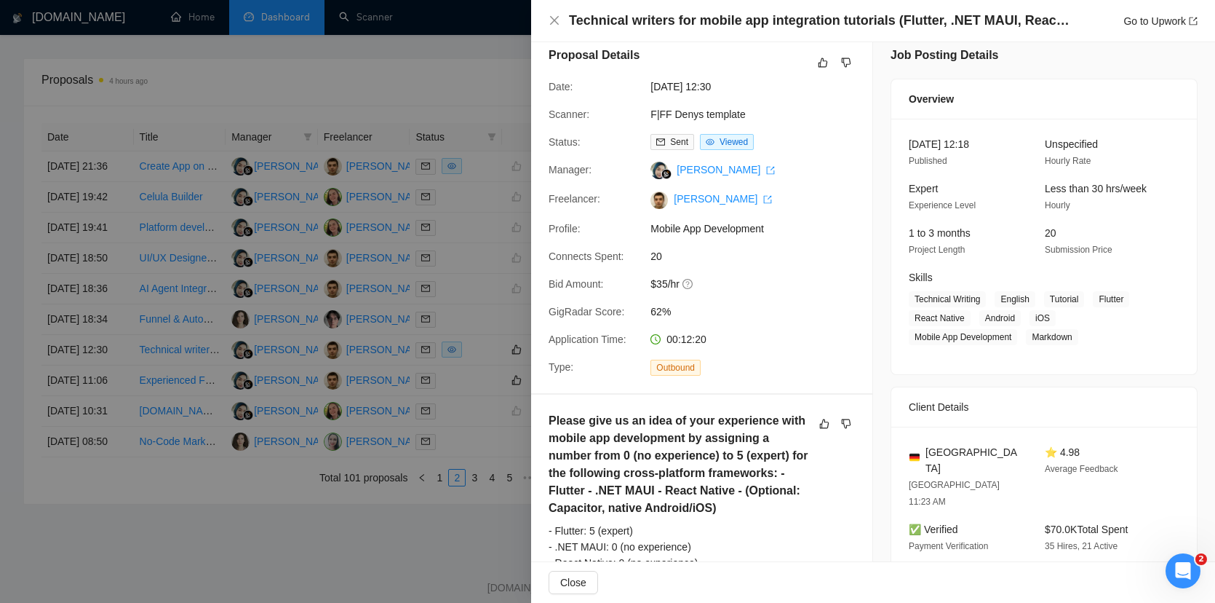
click at [408, 328] on div at bounding box center [607, 301] width 1215 height 603
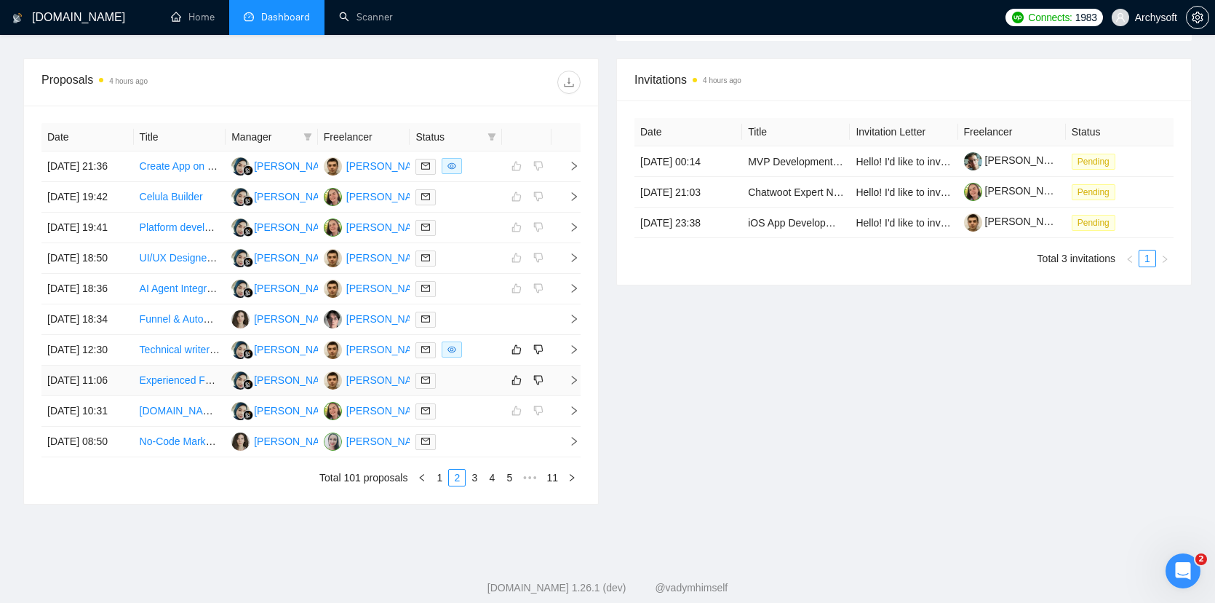
click at [484, 389] on div at bounding box center [456, 380] width 81 height 17
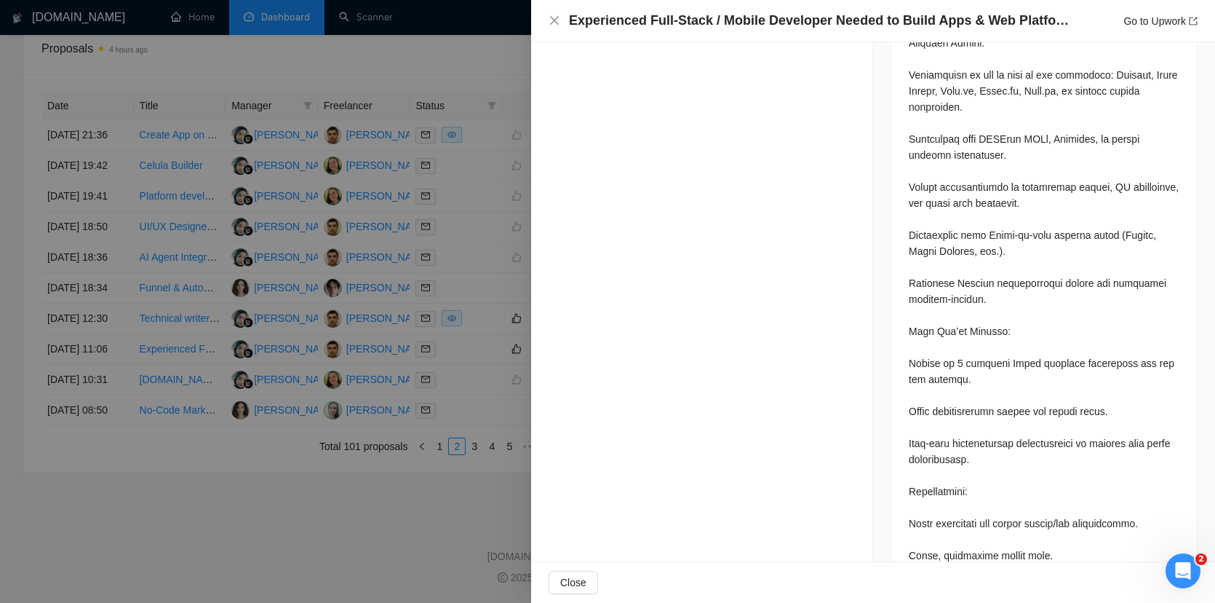
scroll to position [1226, 0]
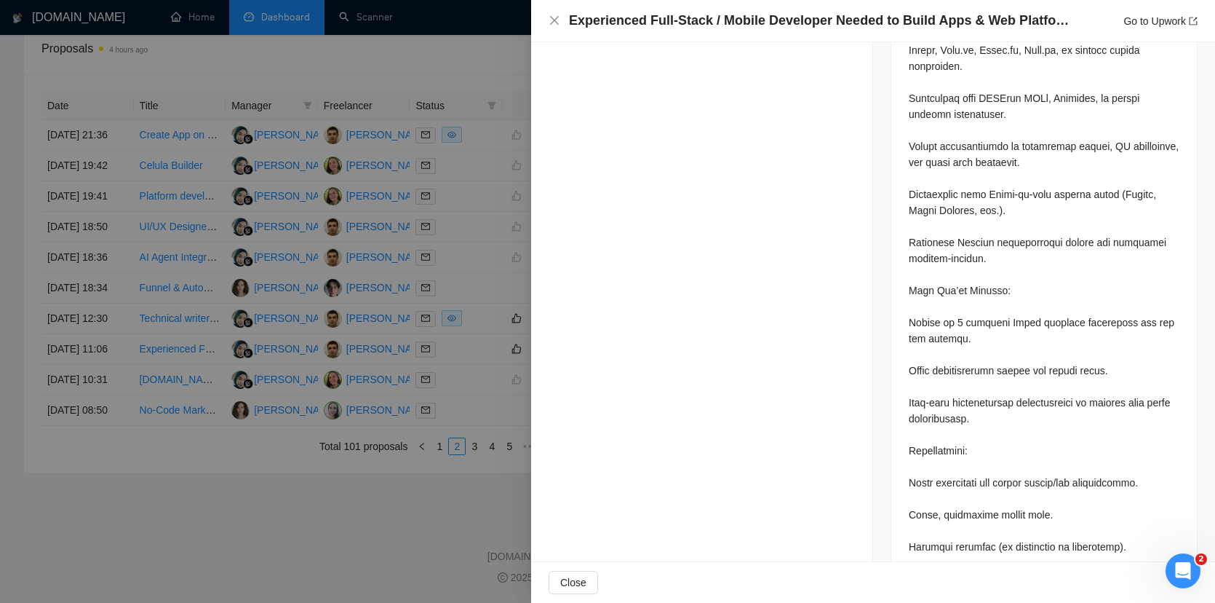
click at [507, 318] on div at bounding box center [607, 301] width 1215 height 603
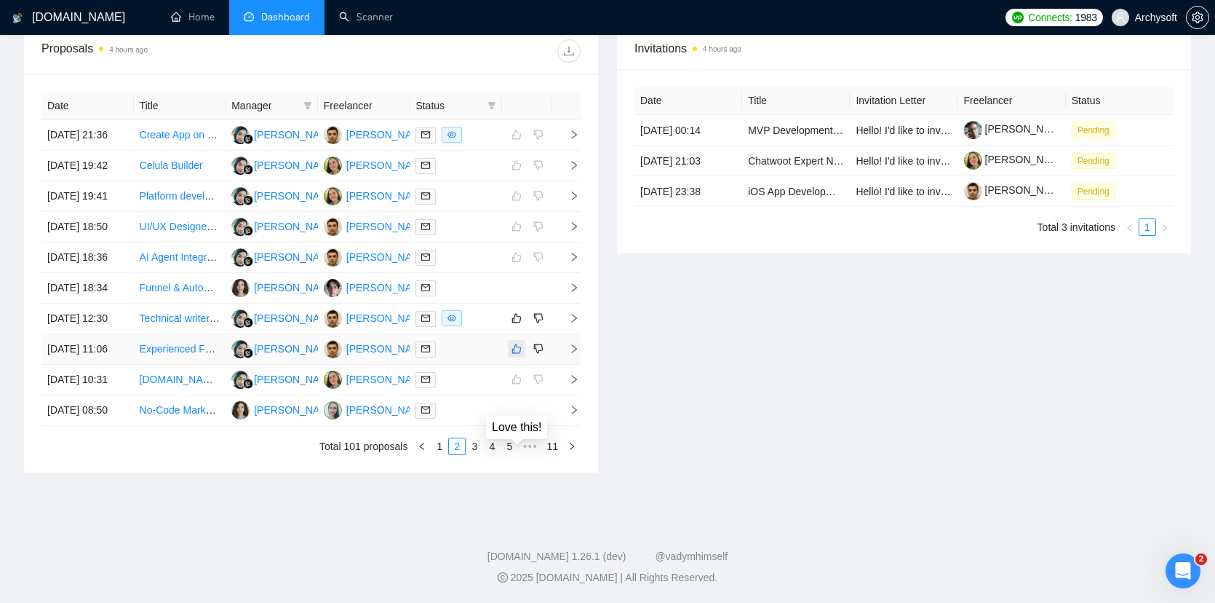
click at [514, 343] on icon "like" at bounding box center [517, 349] width 10 height 12
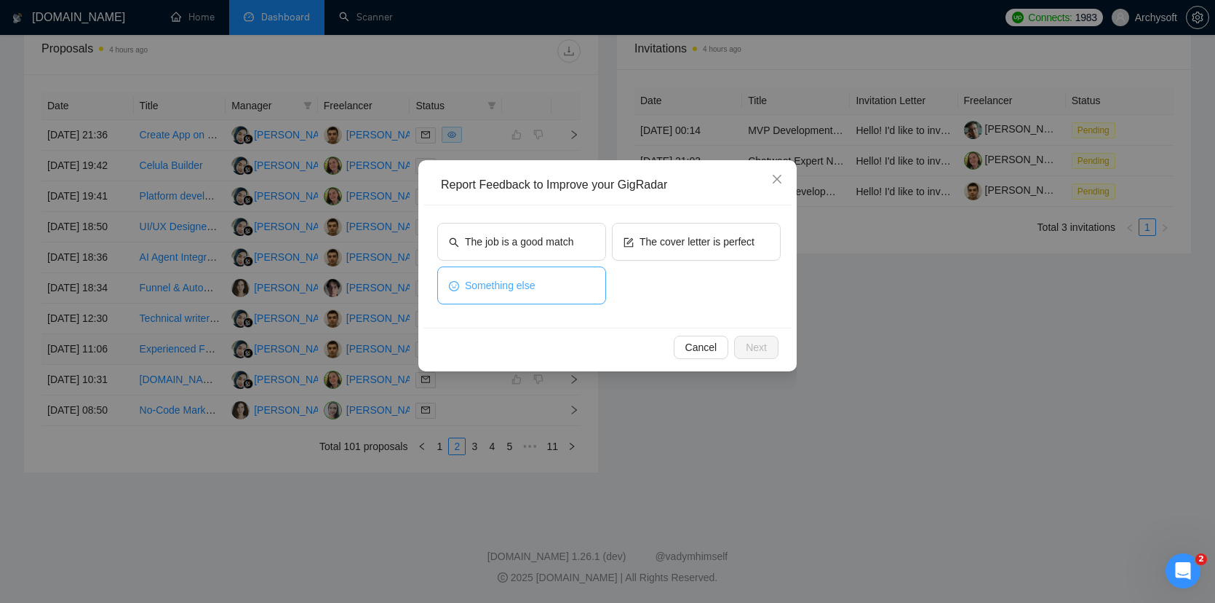
click at [593, 266] on button "Something else" at bounding box center [521, 285] width 169 height 38
click at [584, 300] on button "Something else" at bounding box center [521, 285] width 169 height 38
click at [779, 180] on icon "close" at bounding box center [777, 179] width 12 height 12
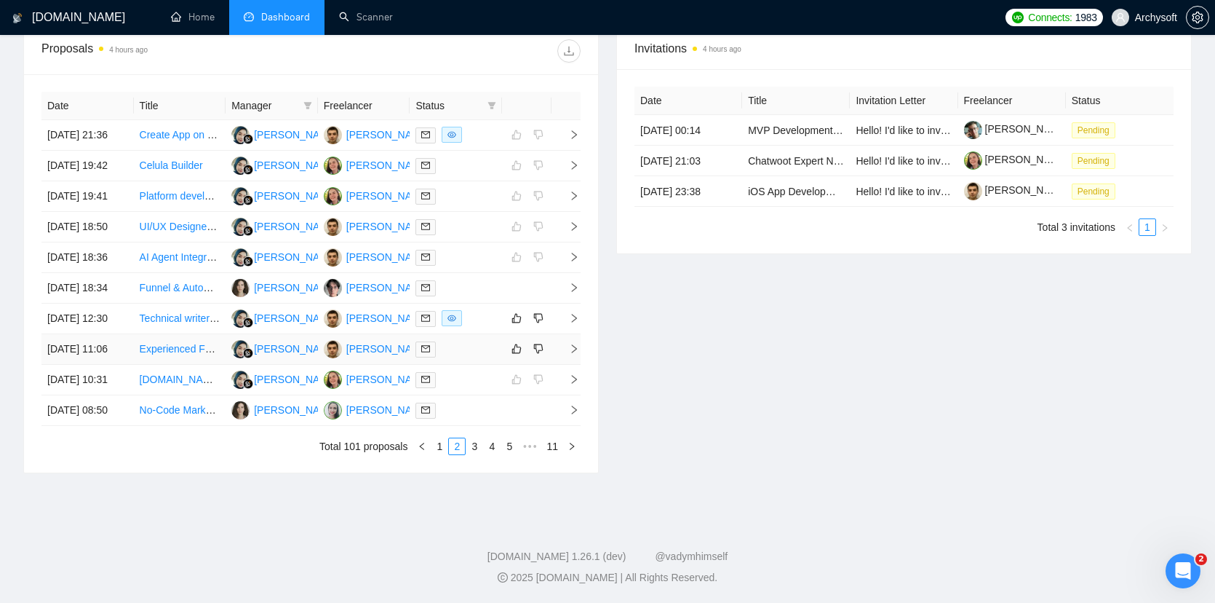
click at [485, 341] on div at bounding box center [456, 349] width 81 height 17
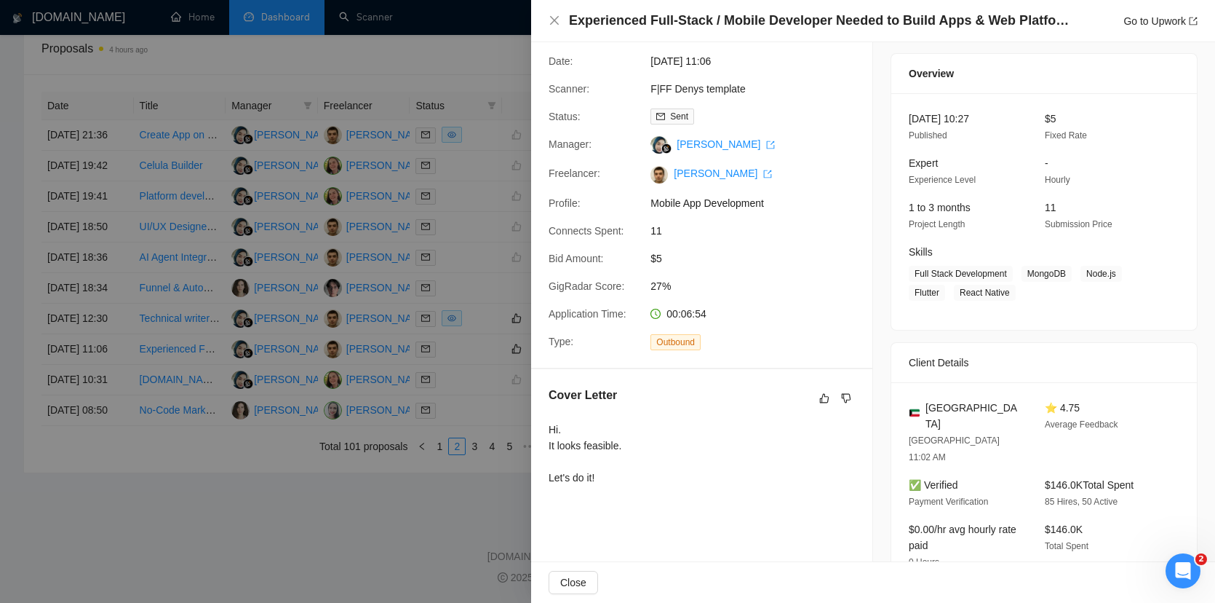
scroll to position [54, 0]
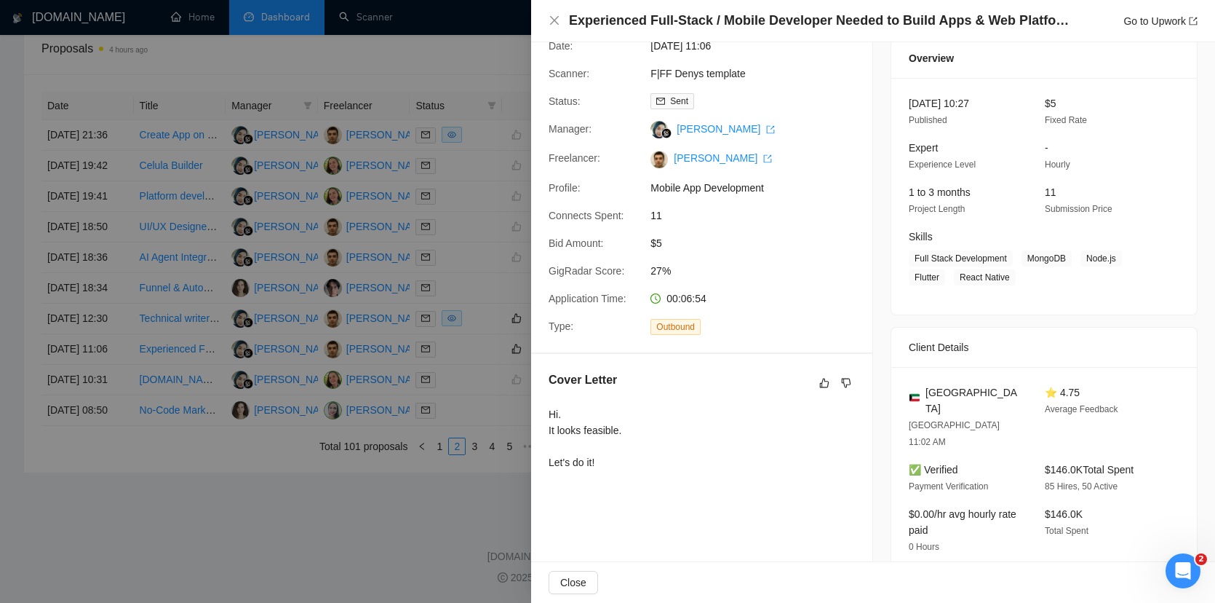
click at [466, 370] on div at bounding box center [607, 301] width 1215 height 603
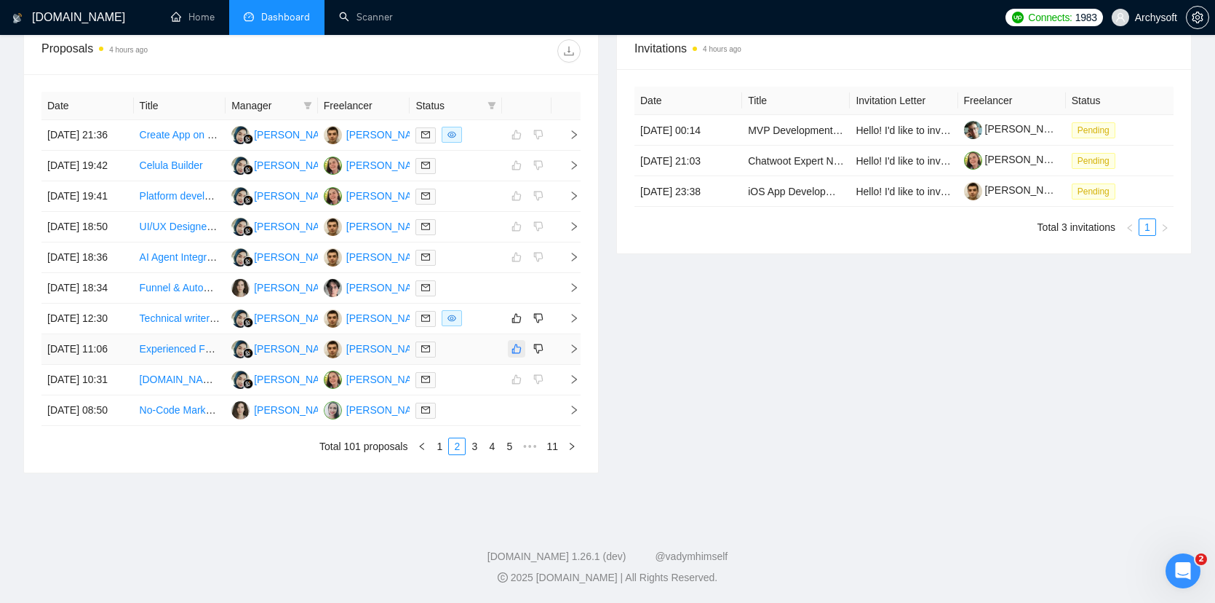
click at [513, 343] on icon "like" at bounding box center [517, 349] width 10 height 12
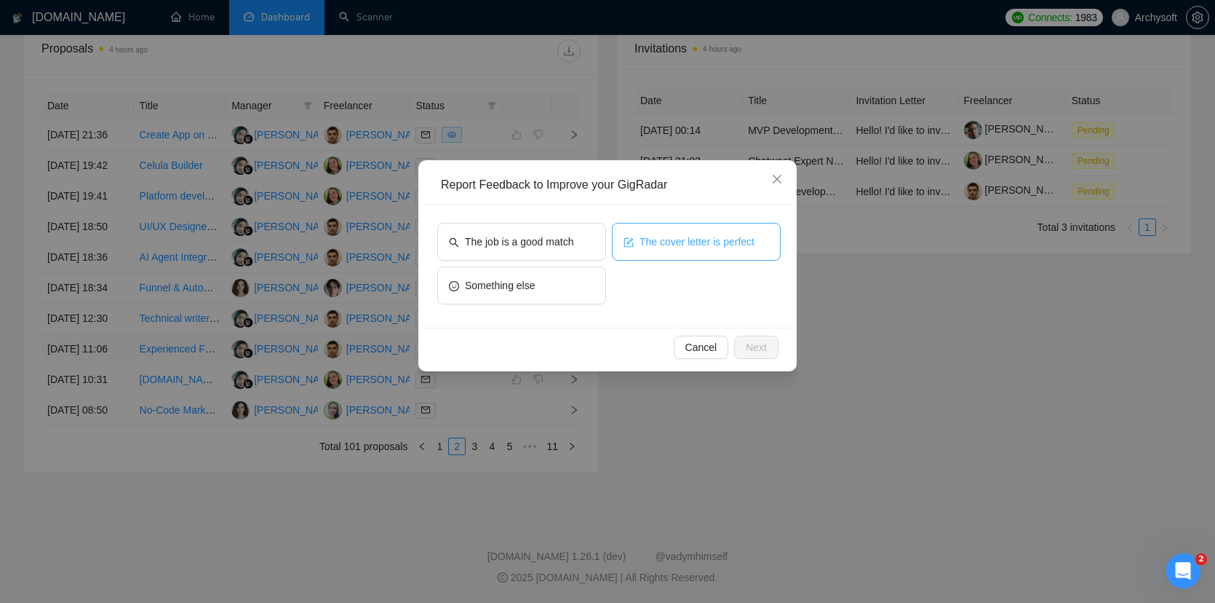
click at [649, 249] on span "The cover letter is perfect" at bounding box center [697, 242] width 115 height 16
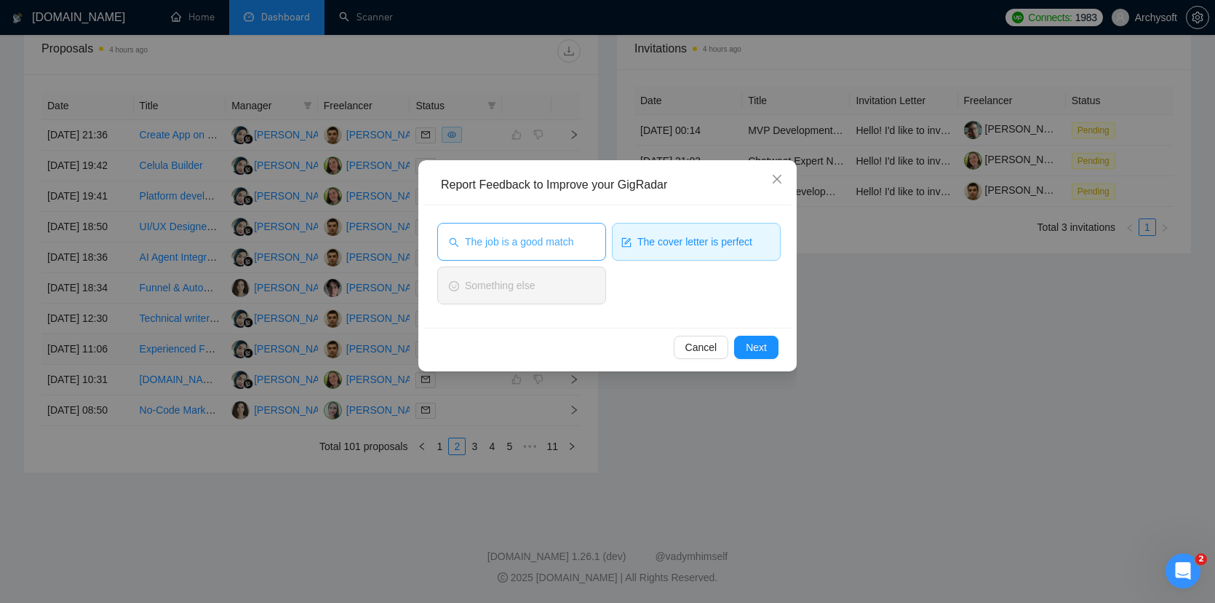
click at [580, 249] on button "The job is a good match" at bounding box center [521, 242] width 169 height 38
click at [769, 351] on button "Next" at bounding box center [756, 347] width 44 height 23
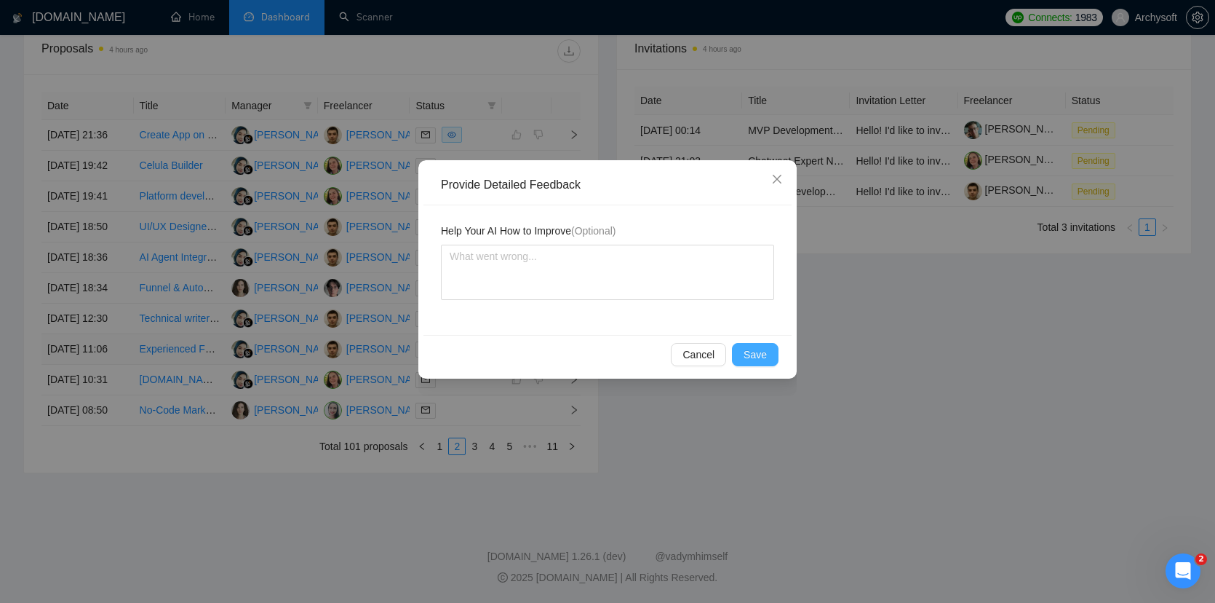
click at [763, 350] on span "Save" at bounding box center [755, 354] width 23 height 16
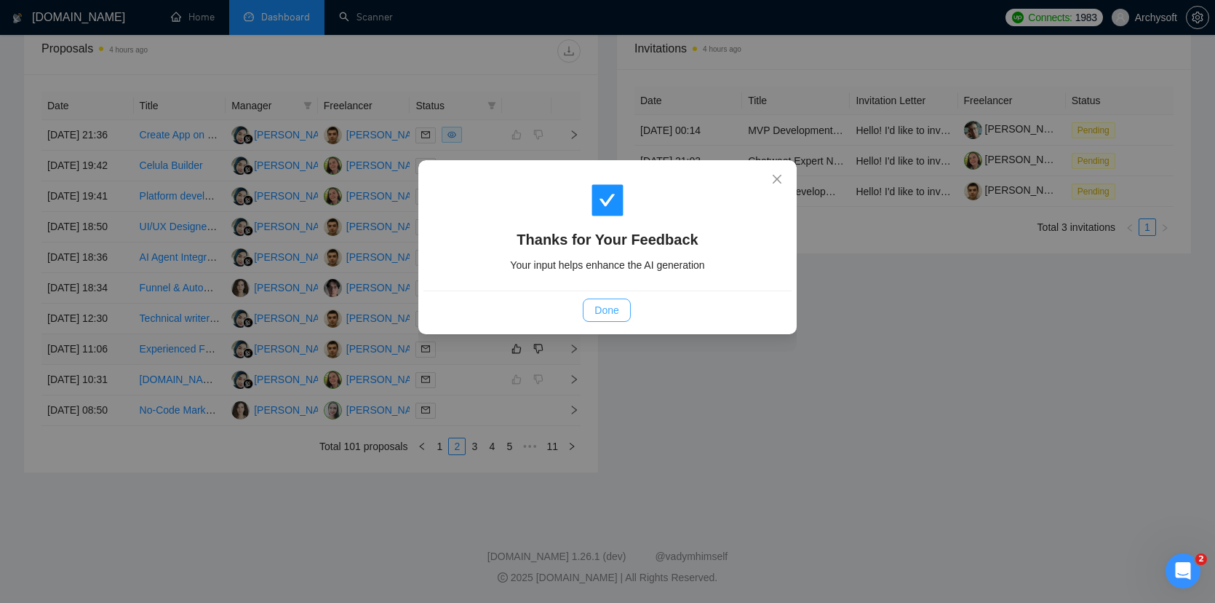
click at [620, 305] on button "Done" at bounding box center [606, 309] width 47 height 23
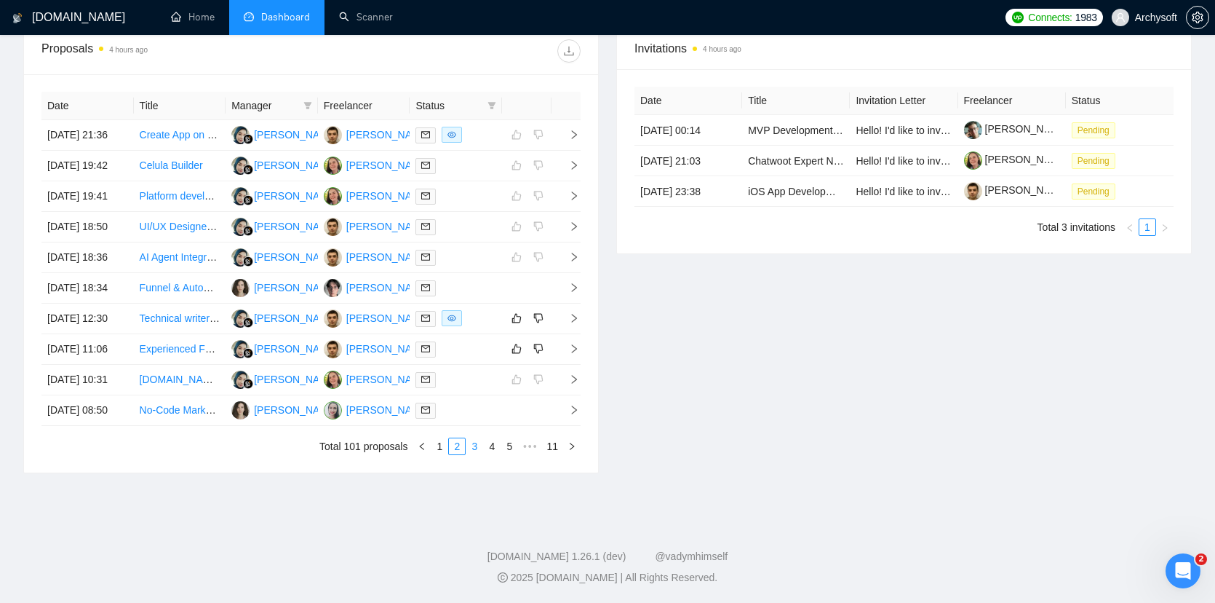
click at [474, 453] on link "3" at bounding box center [475, 446] width 16 height 16
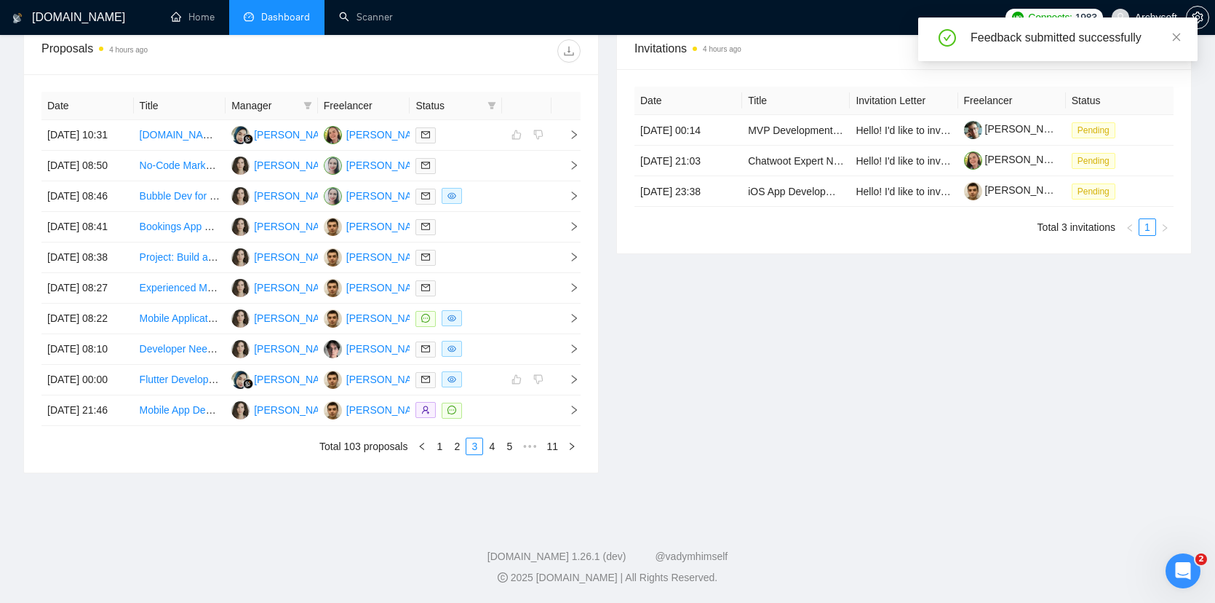
scroll to position [707, 0]
click at [442, 445] on link "1" at bounding box center [440, 446] width 16 height 16
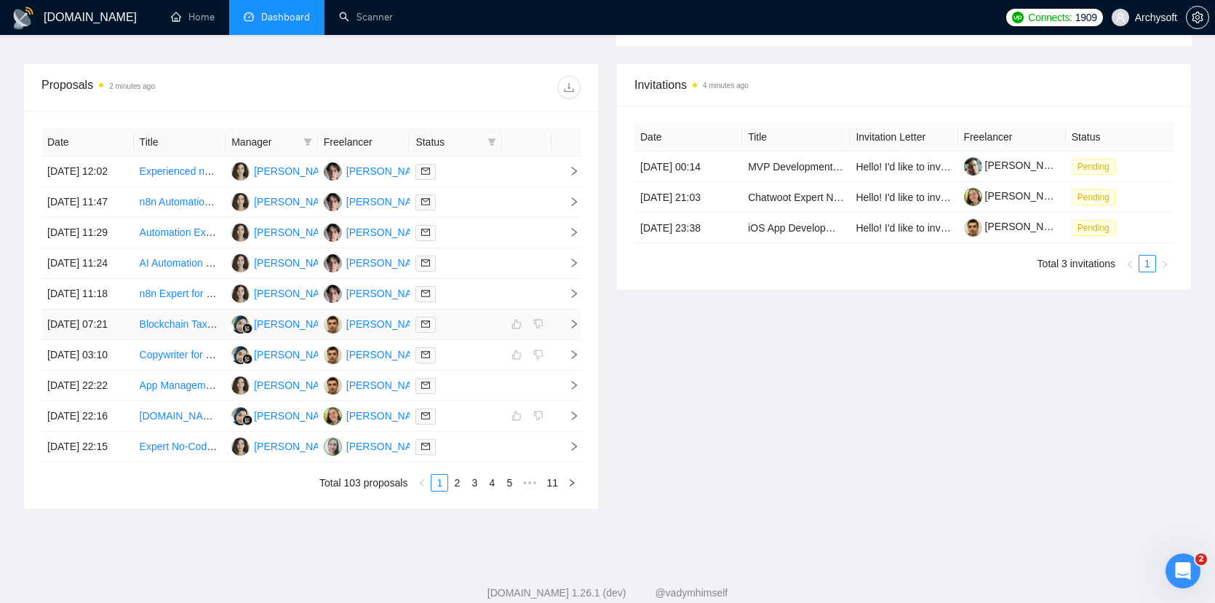
scroll to position [606, 0]
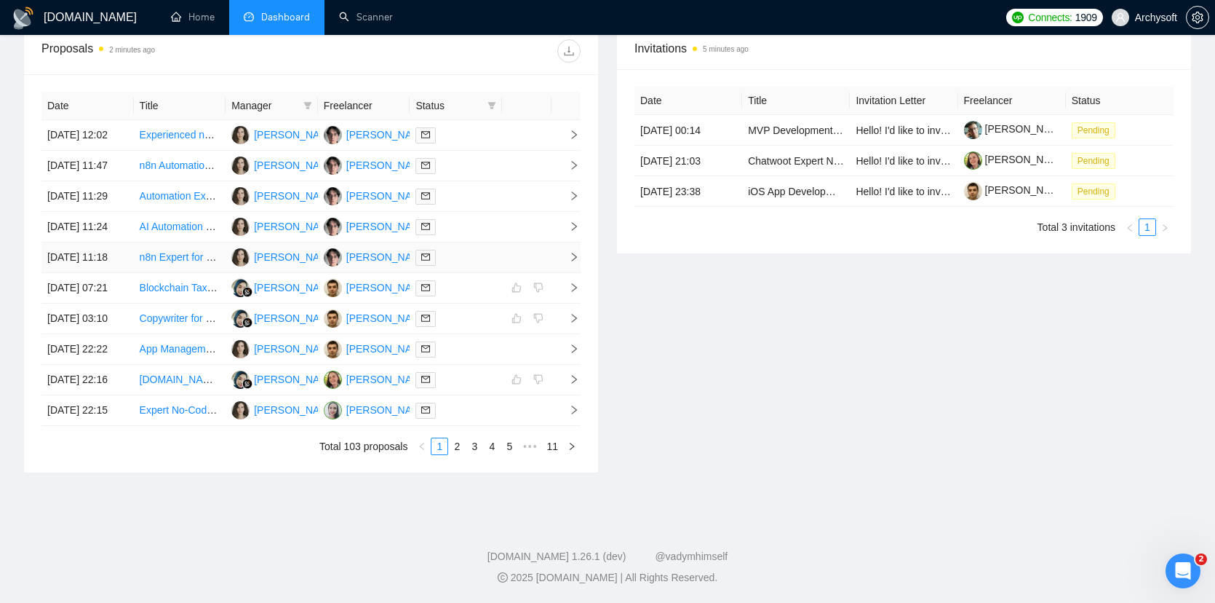
scroll to position [646, 0]
click at [460, 454] on link "2" at bounding box center [457, 446] width 16 height 16
click at [472, 448] on link "3" at bounding box center [475, 446] width 16 height 16
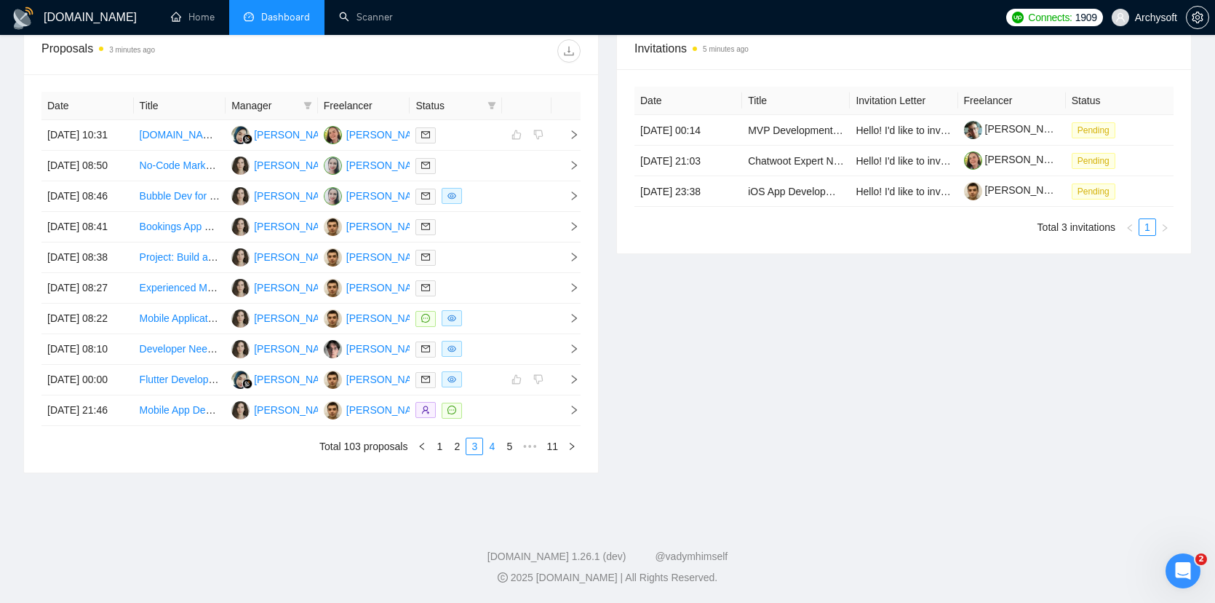
click at [490, 446] on link "4" at bounding box center [492, 446] width 16 height 16
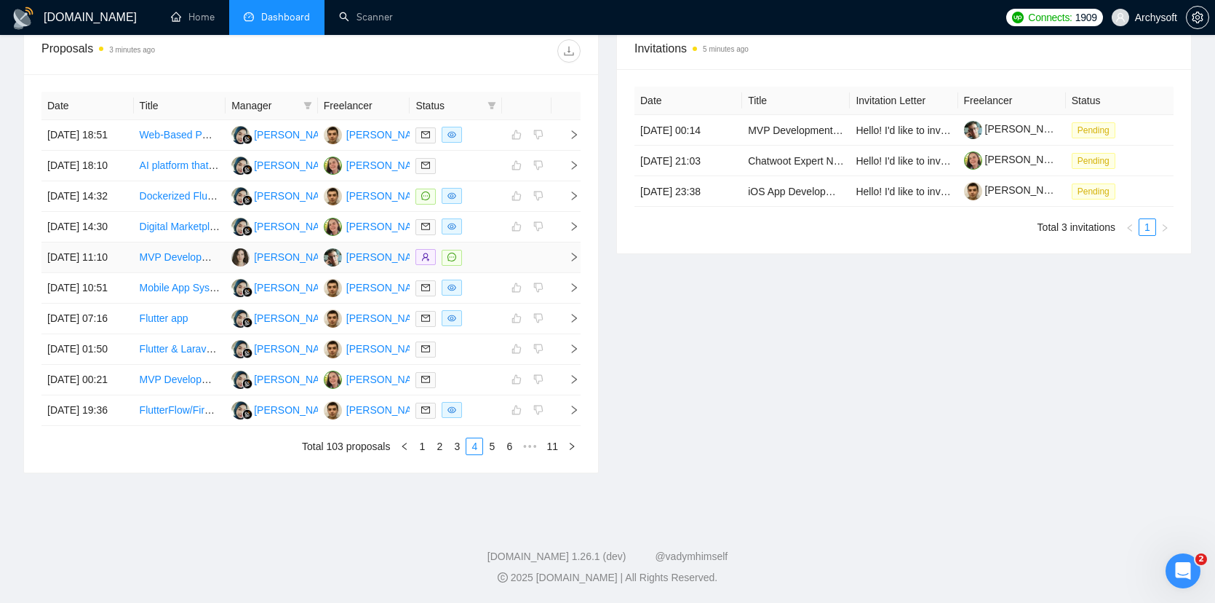
scroll to position [662, 0]
click at [489, 454] on link "5" at bounding box center [492, 446] width 16 height 16
click at [495, 454] on link "6" at bounding box center [492, 446] width 16 height 16
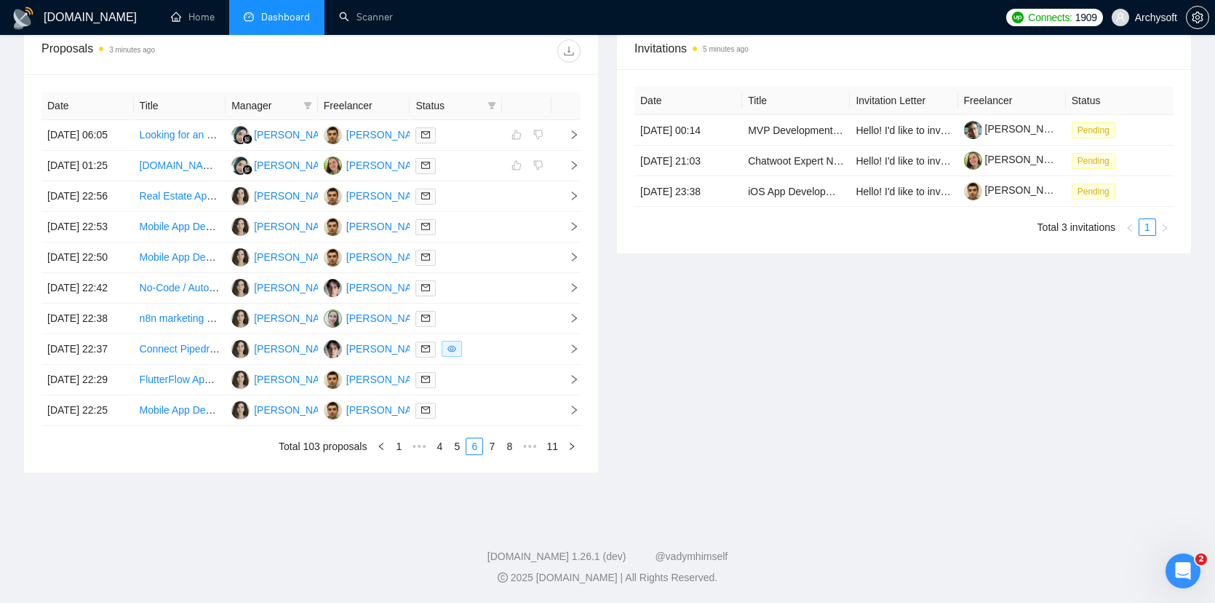
click at [486, 472] on div "Date Title Manager Freelancer Status 03 Oct, 2025 06:05 Looking for an Flutter …" at bounding box center [311, 273] width 574 height 398
click at [488, 454] on link "7" at bounding box center [492, 446] width 16 height 16
click at [493, 296] on div at bounding box center [456, 287] width 81 height 17
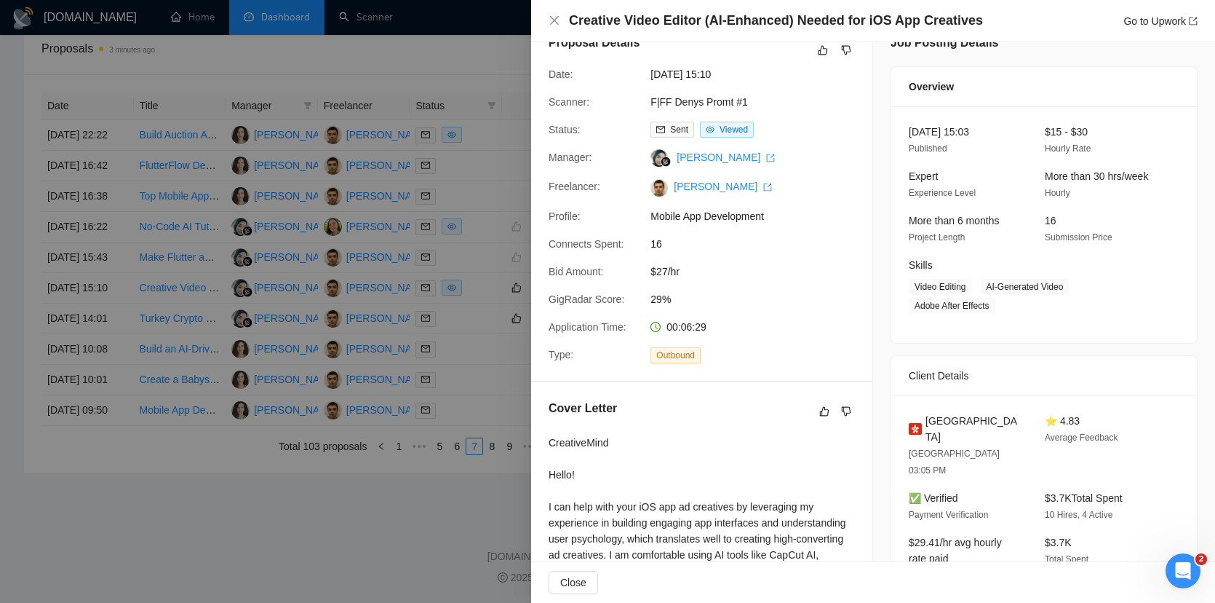
scroll to position [27, 0]
drag, startPoint x: 689, startPoint y: 266, endPoint x: 631, endPoint y: 265, distance: 57.5
click at [631, 265] on div "Bid Amount: $27/hr" at bounding box center [696, 270] width 306 height 16
click at [664, 265] on span "$27/hr" at bounding box center [760, 270] width 218 height 16
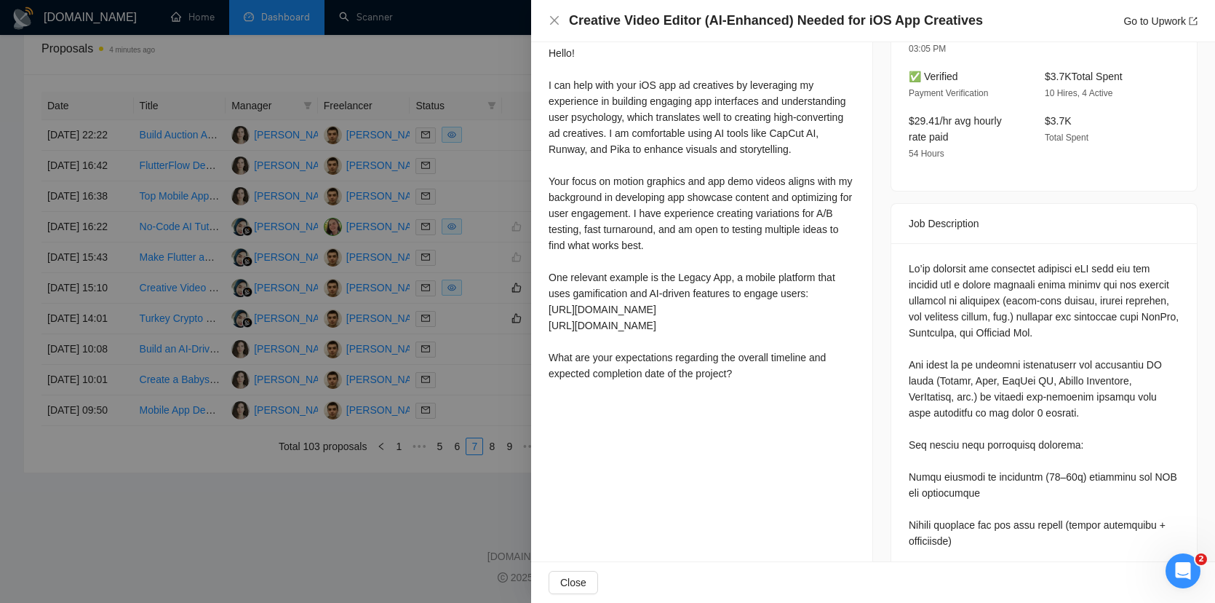
scroll to position [453, 0]
